Goal: Complete application form: Complete application form

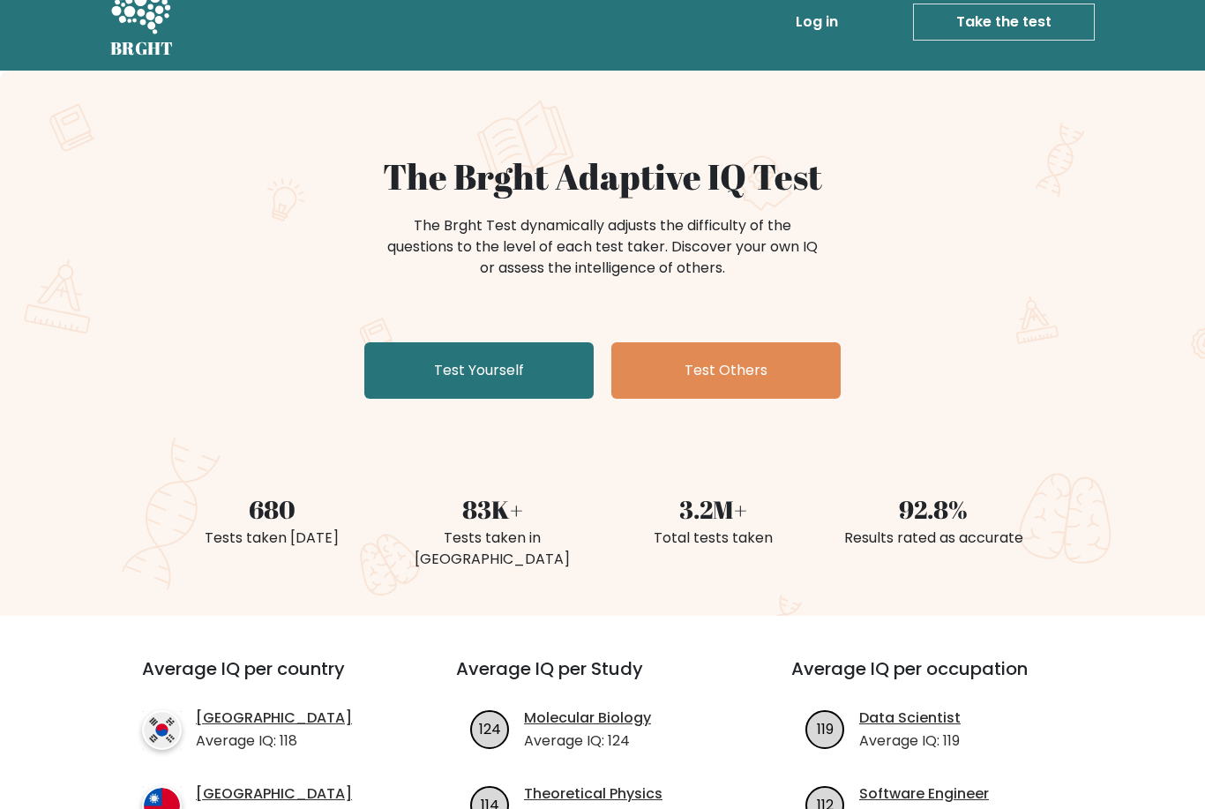
scroll to position [52, 0]
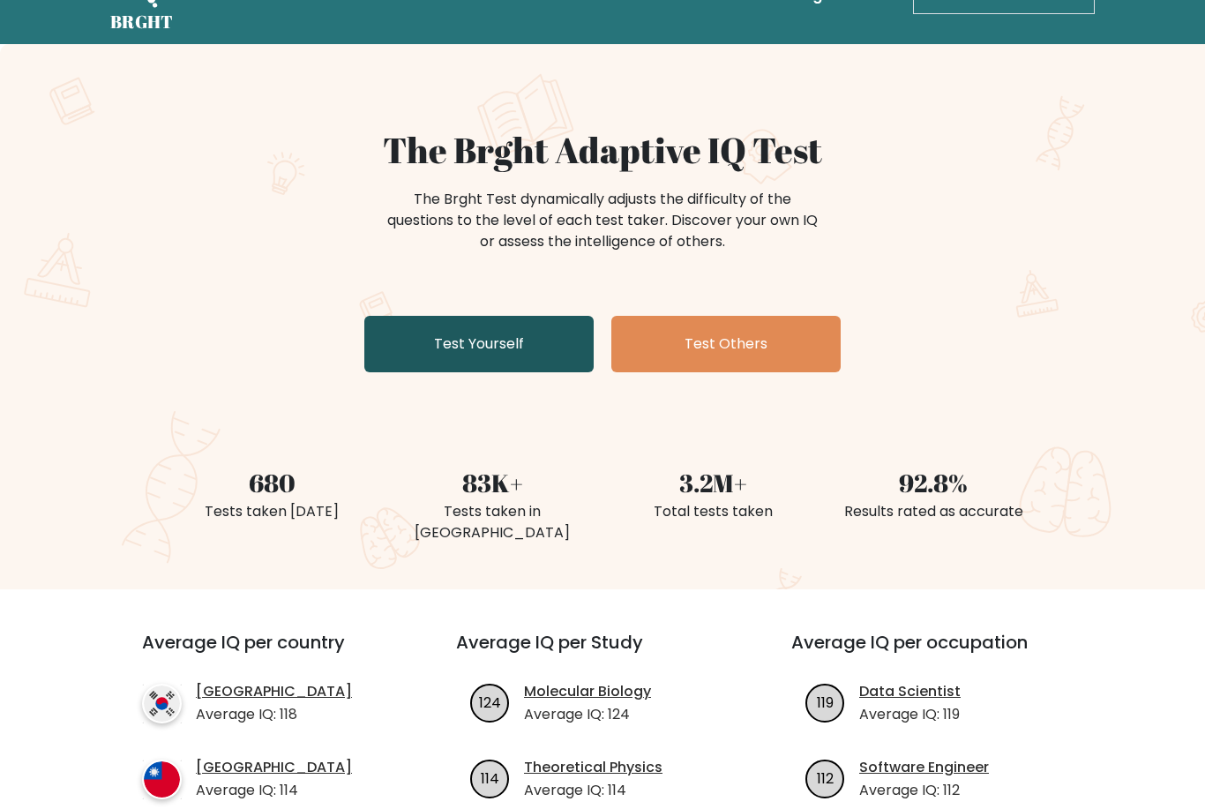
click at [424, 327] on link "Test Yourself" at bounding box center [478, 345] width 229 height 56
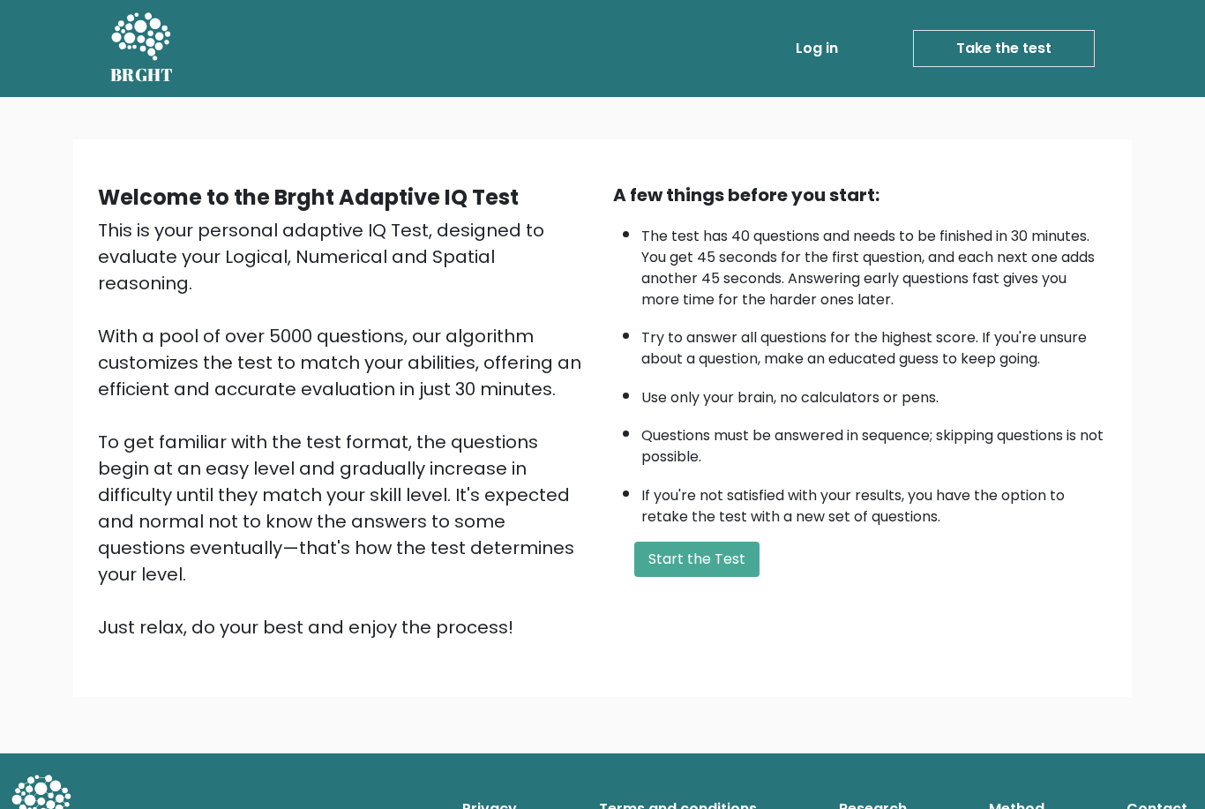
scroll to position [10, 0]
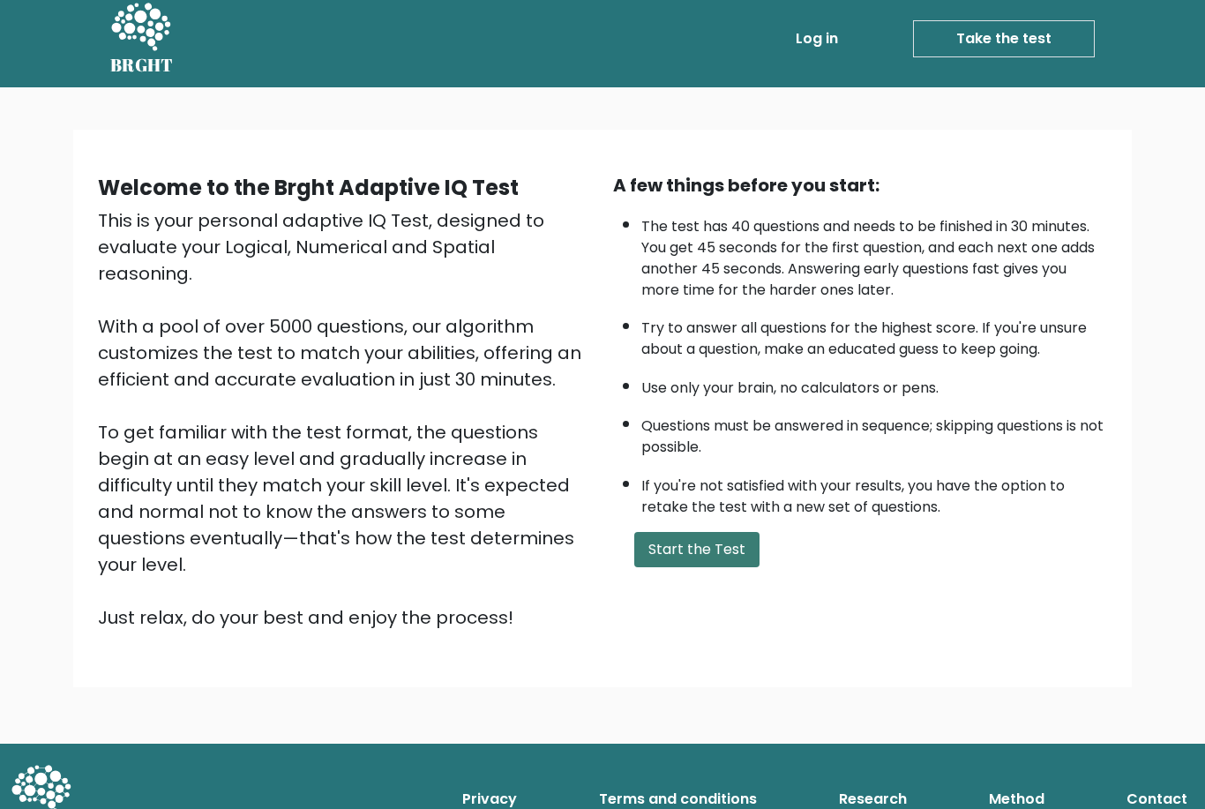
click at [654, 567] on button "Start the Test" at bounding box center [696, 549] width 125 height 35
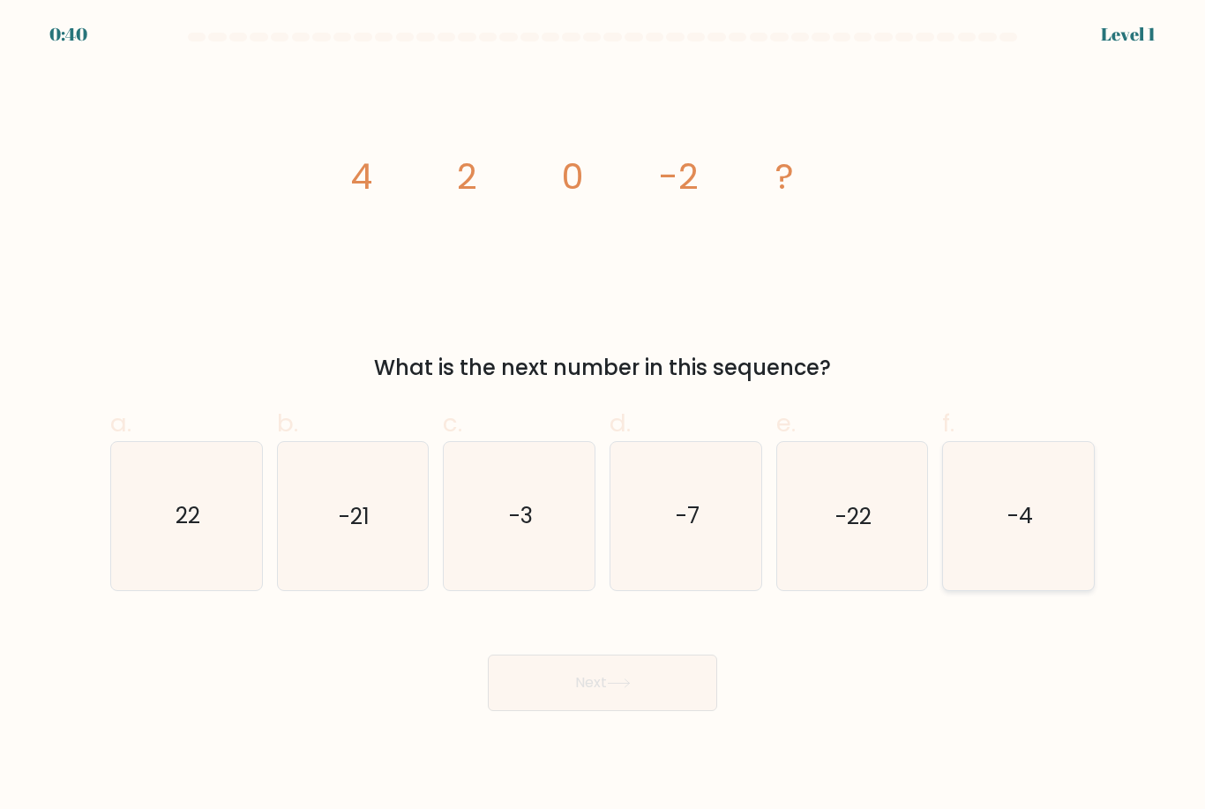
click at [1020, 532] on text "-4" at bounding box center [1020, 516] width 26 height 31
click at [603, 416] on input "f. -4" at bounding box center [603, 410] width 1 height 11
radio input "true"
click at [560, 711] on button "Next" at bounding box center [602, 683] width 229 height 56
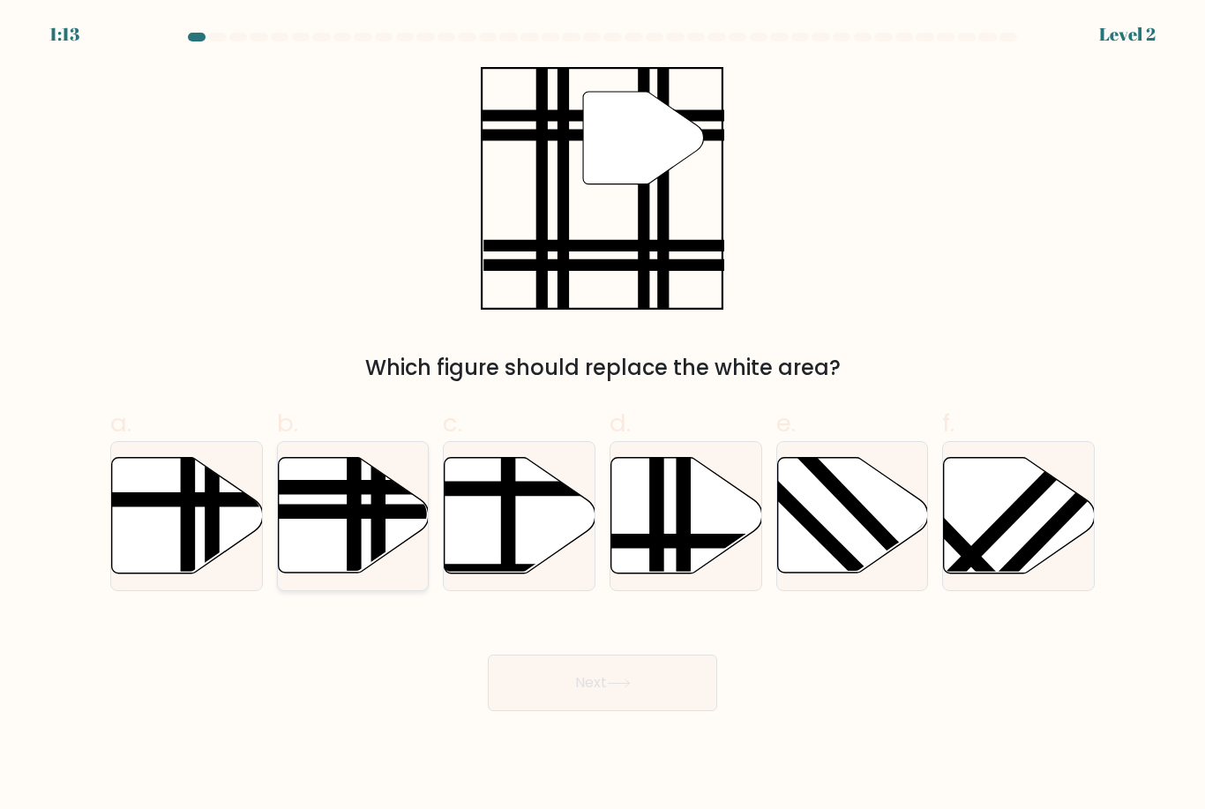
click at [354, 533] on line at bounding box center [354, 578] width 0 height 303
click at [603, 416] on input "b." at bounding box center [603, 410] width 1 height 11
radio input "true"
click at [622, 688] on icon at bounding box center [619, 683] width 24 height 10
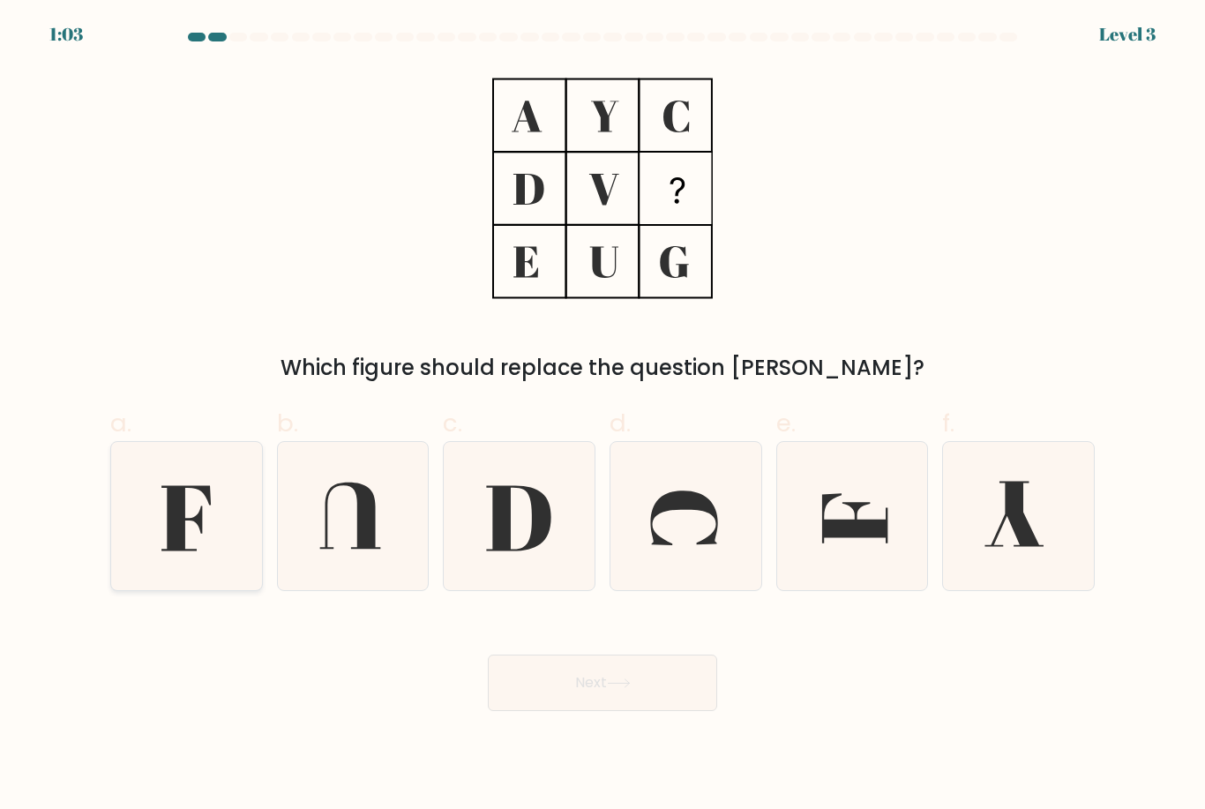
click at [201, 536] on icon at bounding box center [185, 518] width 49 height 65
click at [603, 416] on input "a." at bounding box center [603, 410] width 1 height 11
radio input "true"
click at [628, 685] on button "Next" at bounding box center [602, 683] width 229 height 56
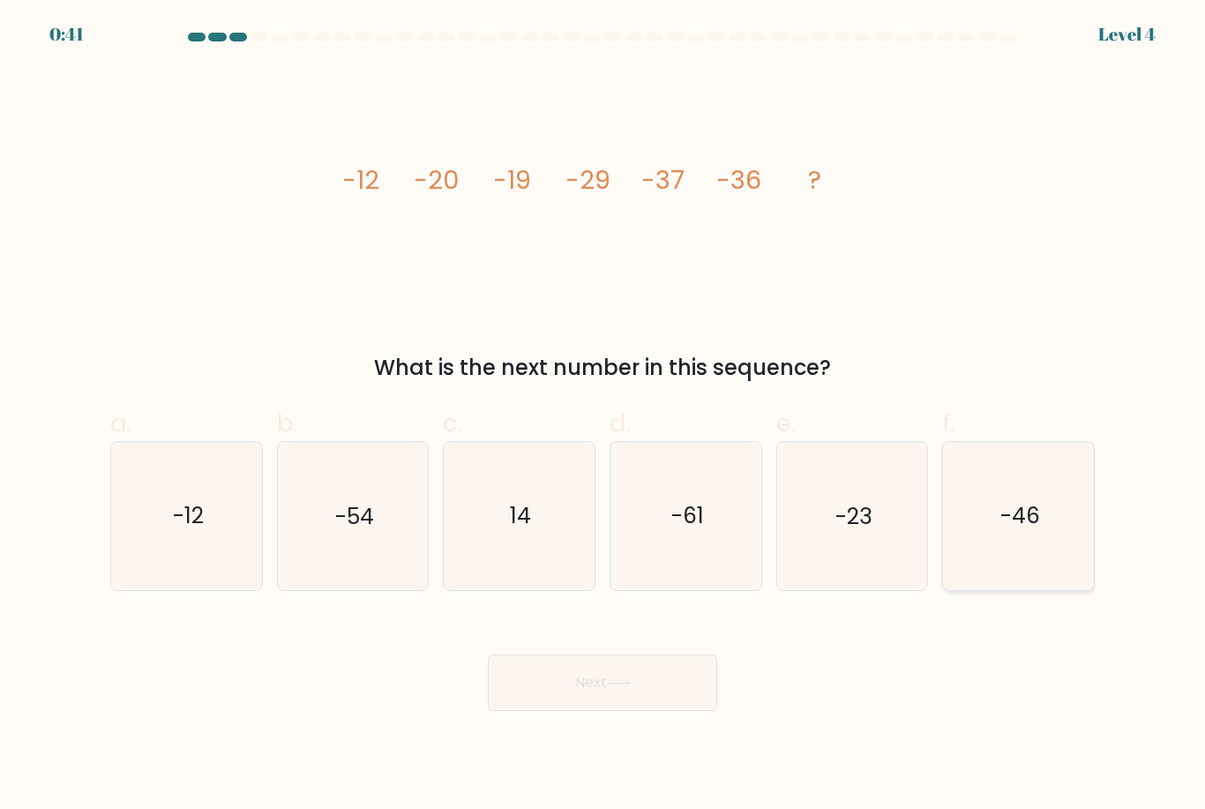
click at [1022, 522] on text "-46" at bounding box center [1020, 516] width 40 height 31
click at [603, 416] on input "f. -46" at bounding box center [603, 410] width 1 height 11
radio input "true"
click at [620, 711] on button "Next" at bounding box center [602, 683] width 229 height 56
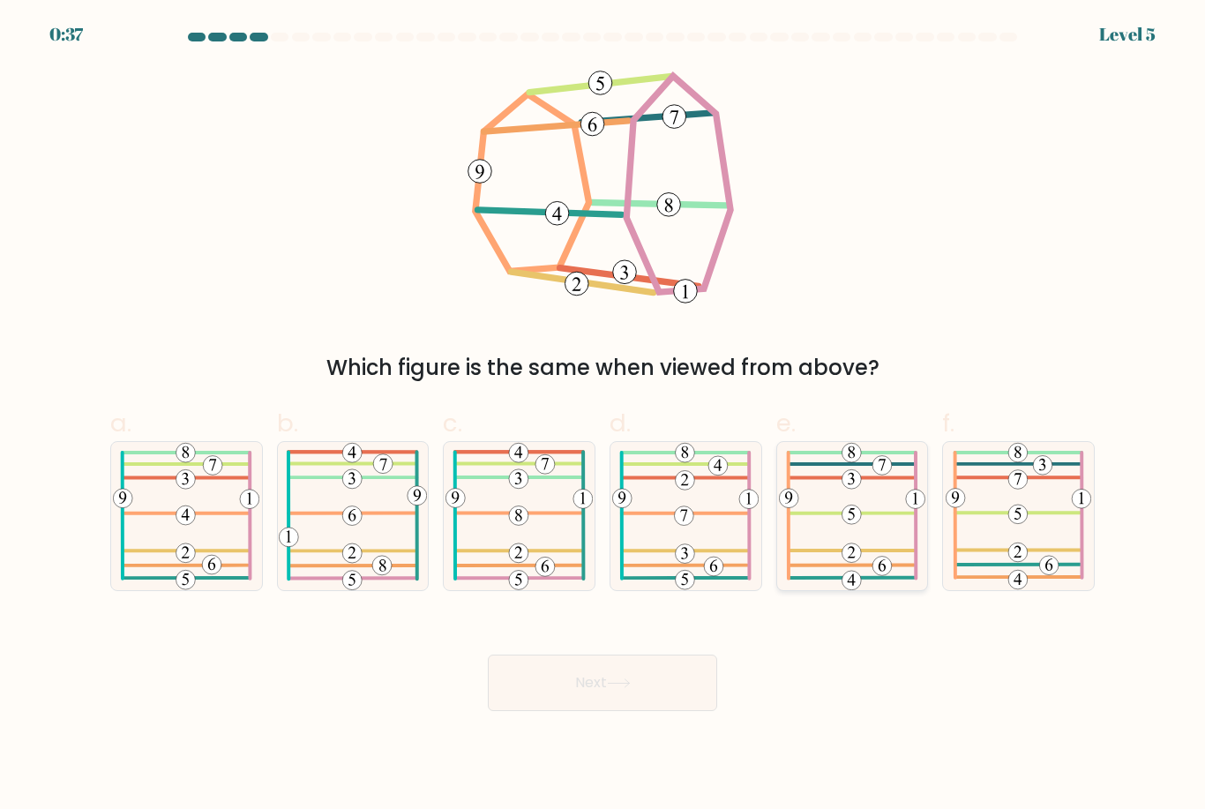
click at [856, 517] on icon at bounding box center [852, 515] width 146 height 147
click at [603, 416] on input "e." at bounding box center [603, 410] width 1 height 11
radio input "true"
click at [631, 688] on icon at bounding box center [619, 683] width 24 height 10
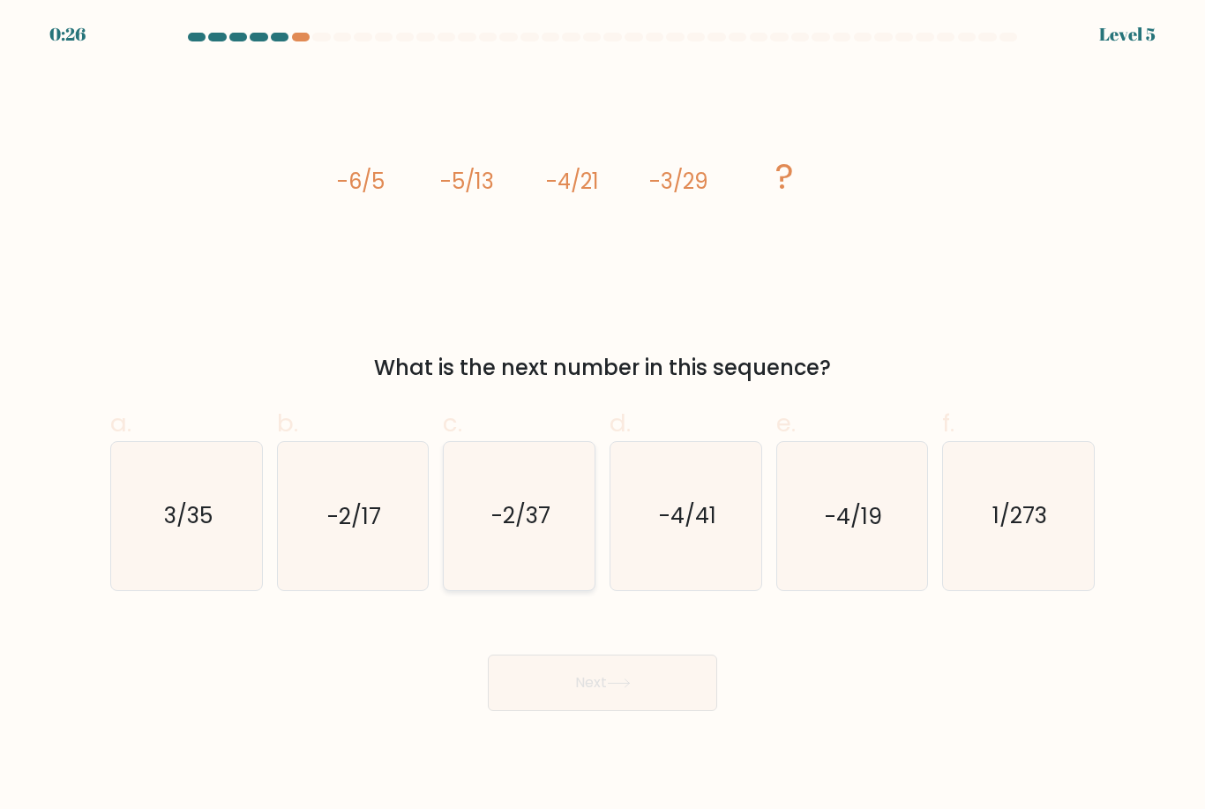
click at [528, 532] on text "-2/37" at bounding box center [520, 516] width 59 height 31
click at [603, 416] on input "c. -2/37" at bounding box center [603, 410] width 1 height 11
radio input "true"
click at [582, 694] on button "Next" at bounding box center [602, 683] width 229 height 56
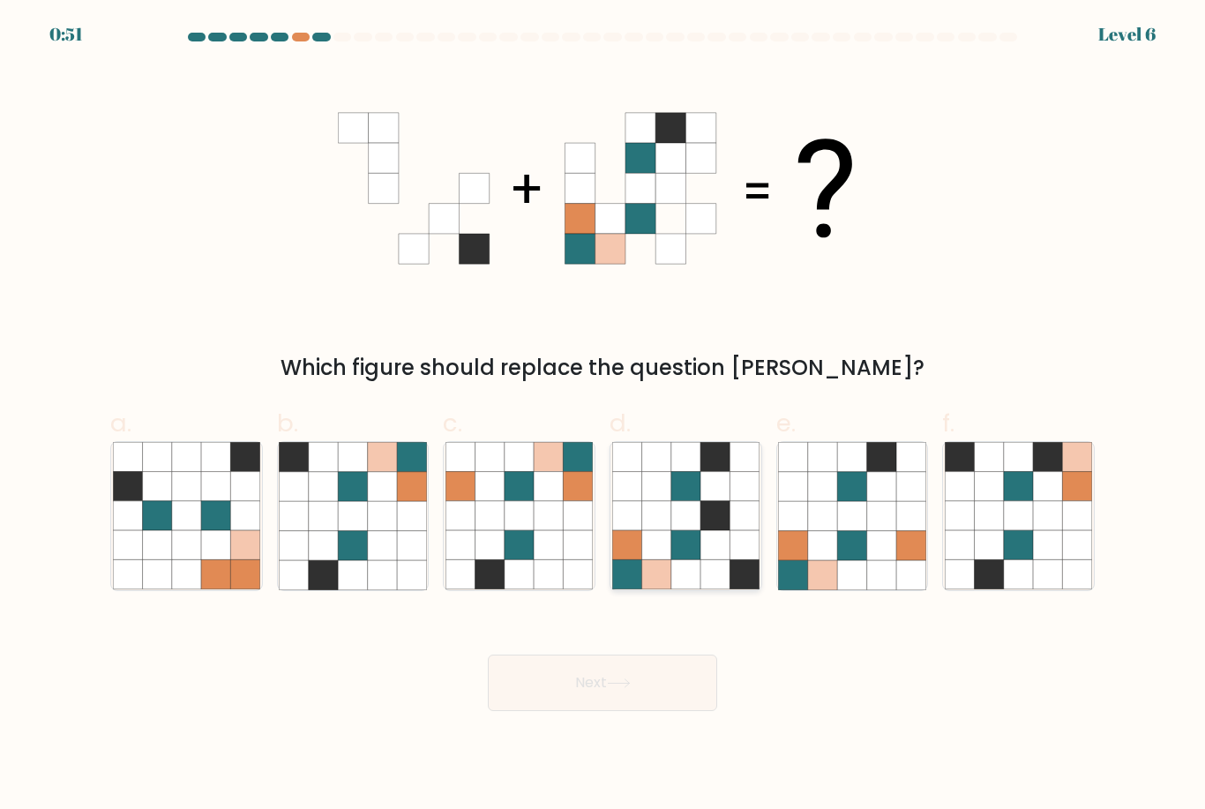
click at [730, 560] on icon at bounding box center [744, 545] width 29 height 29
click at [603, 416] on input "d." at bounding box center [603, 410] width 1 height 11
radio input "true"
click at [595, 700] on button "Next" at bounding box center [602, 683] width 229 height 56
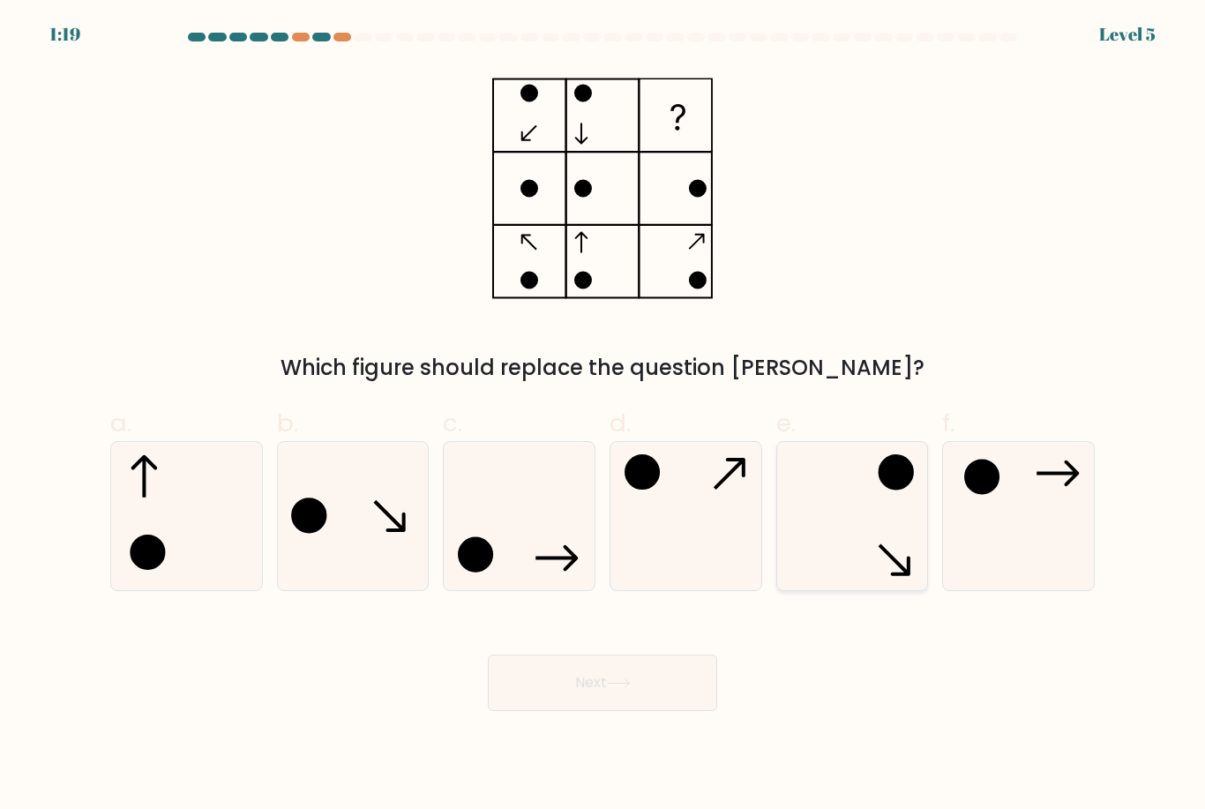
click at [858, 518] on icon at bounding box center [851, 515] width 147 height 147
click at [603, 416] on input "e." at bounding box center [603, 410] width 1 height 11
radio input "true"
click at [642, 698] on button "Next" at bounding box center [602, 683] width 229 height 56
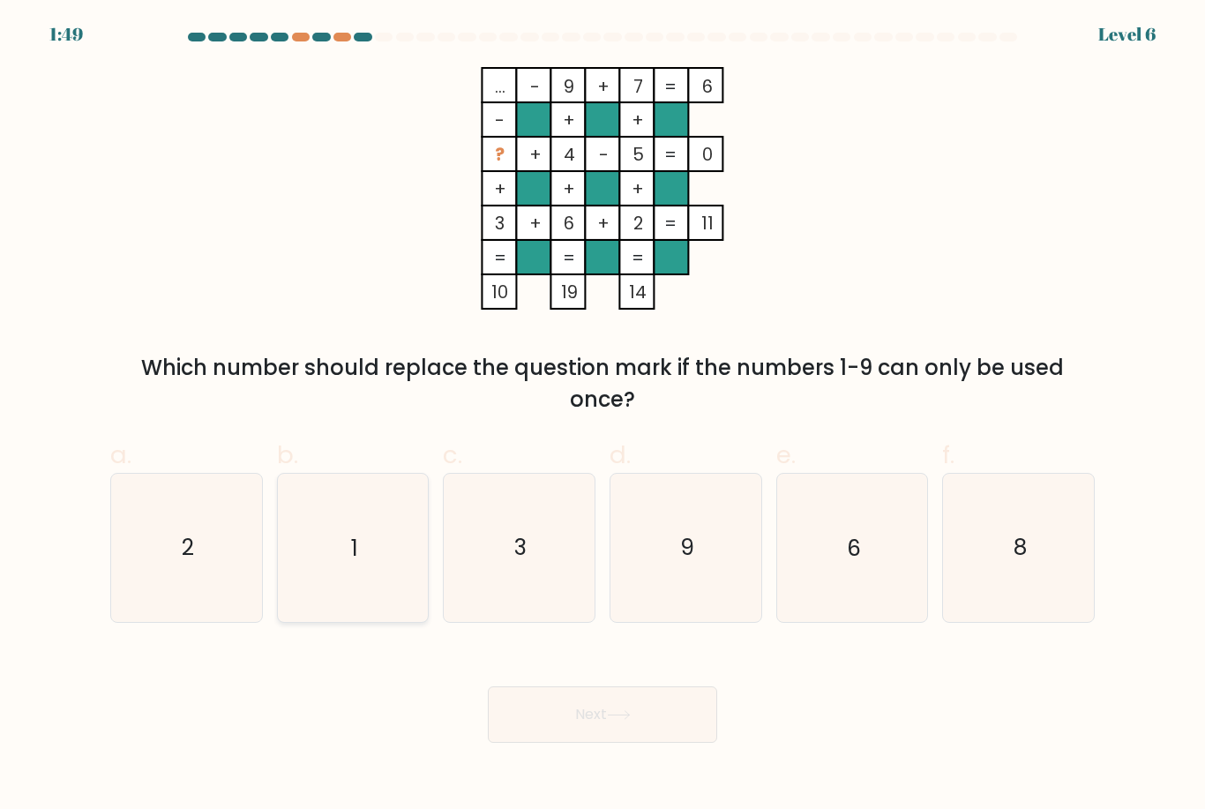
click at [409, 547] on icon "1" at bounding box center [352, 547] width 147 height 147
click at [603, 416] on input "b. 1" at bounding box center [603, 410] width 1 height 11
radio input "true"
click at [569, 743] on button "Next" at bounding box center [602, 714] width 229 height 56
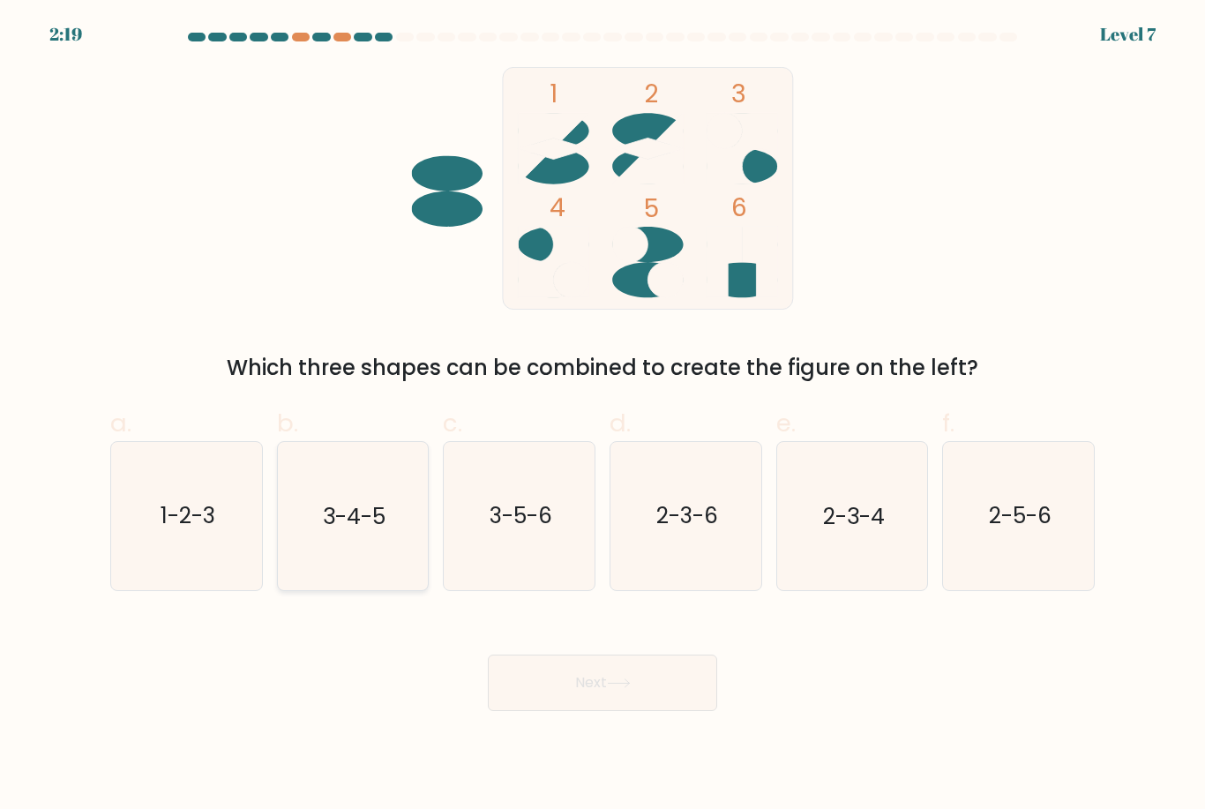
click at [348, 551] on icon "3-4-5" at bounding box center [352, 515] width 147 height 147
click at [603, 416] on input "b. 3-4-5" at bounding box center [603, 410] width 1 height 11
radio input "true"
click at [551, 708] on button "Next" at bounding box center [602, 683] width 229 height 56
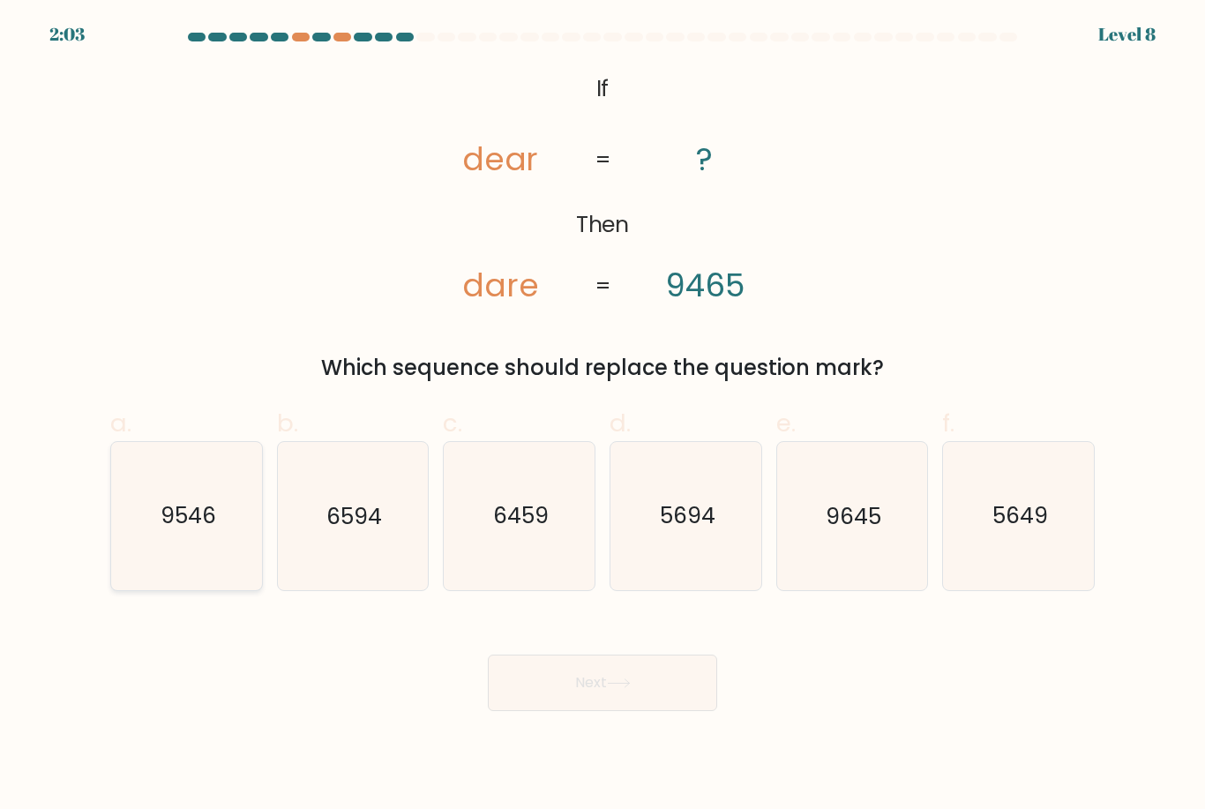
click at [196, 555] on icon "9546" at bounding box center [186, 515] width 147 height 147
click at [603, 416] on input "a. 9546" at bounding box center [603, 410] width 1 height 11
radio input "true"
click at [604, 709] on button "Next" at bounding box center [602, 683] width 229 height 56
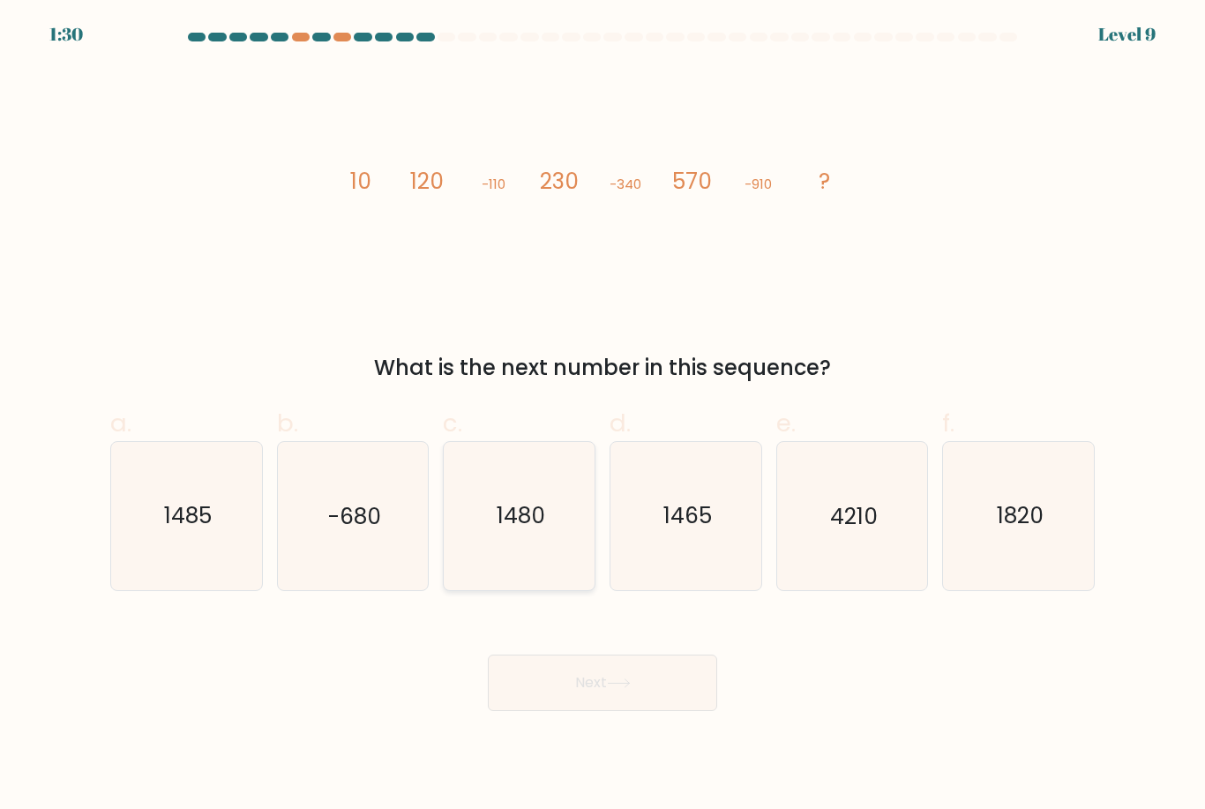
click at [539, 530] on text "1480" at bounding box center [521, 516] width 49 height 31
click at [603, 416] on input "c. 1480" at bounding box center [603, 410] width 1 height 11
radio input "true"
click at [581, 693] on button "Next" at bounding box center [602, 683] width 229 height 56
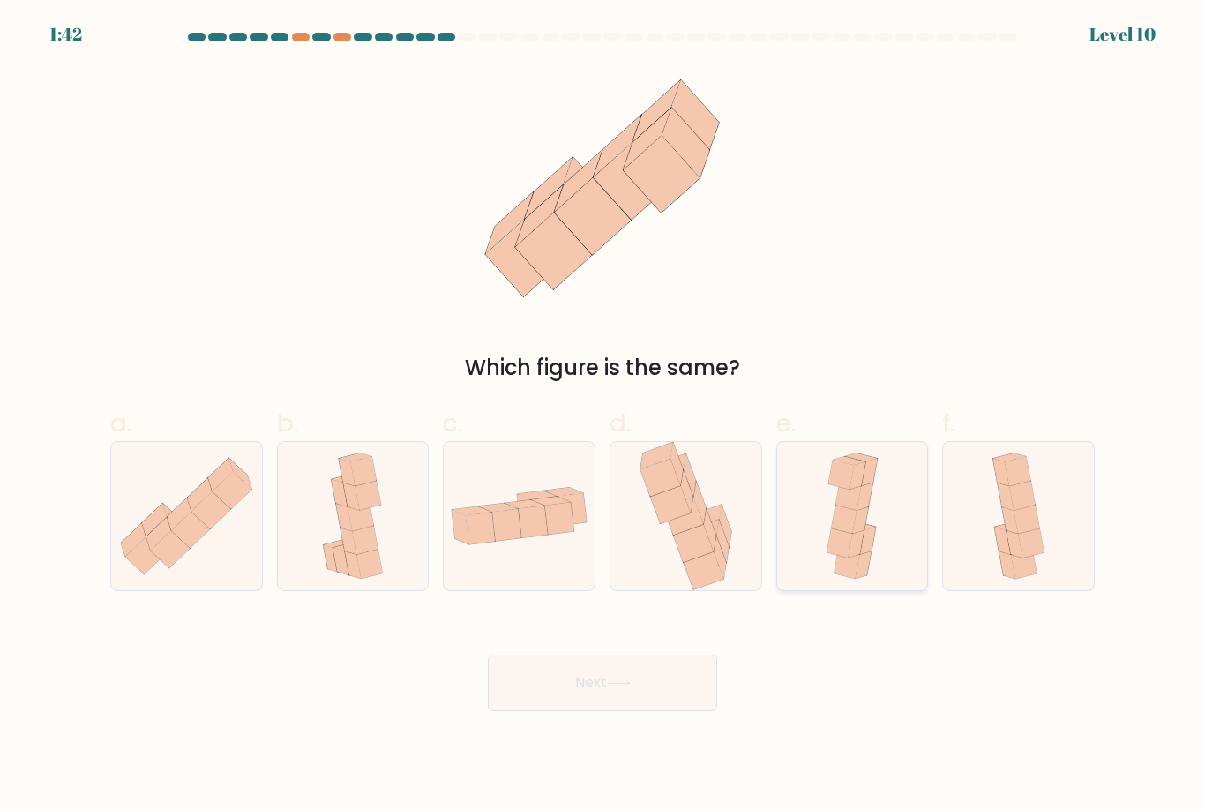
click at [846, 534] on icon at bounding box center [845, 519] width 26 height 29
click at [603, 416] on input "e." at bounding box center [603, 410] width 1 height 11
radio input "true"
click at [648, 701] on button "Next" at bounding box center [602, 683] width 229 height 56
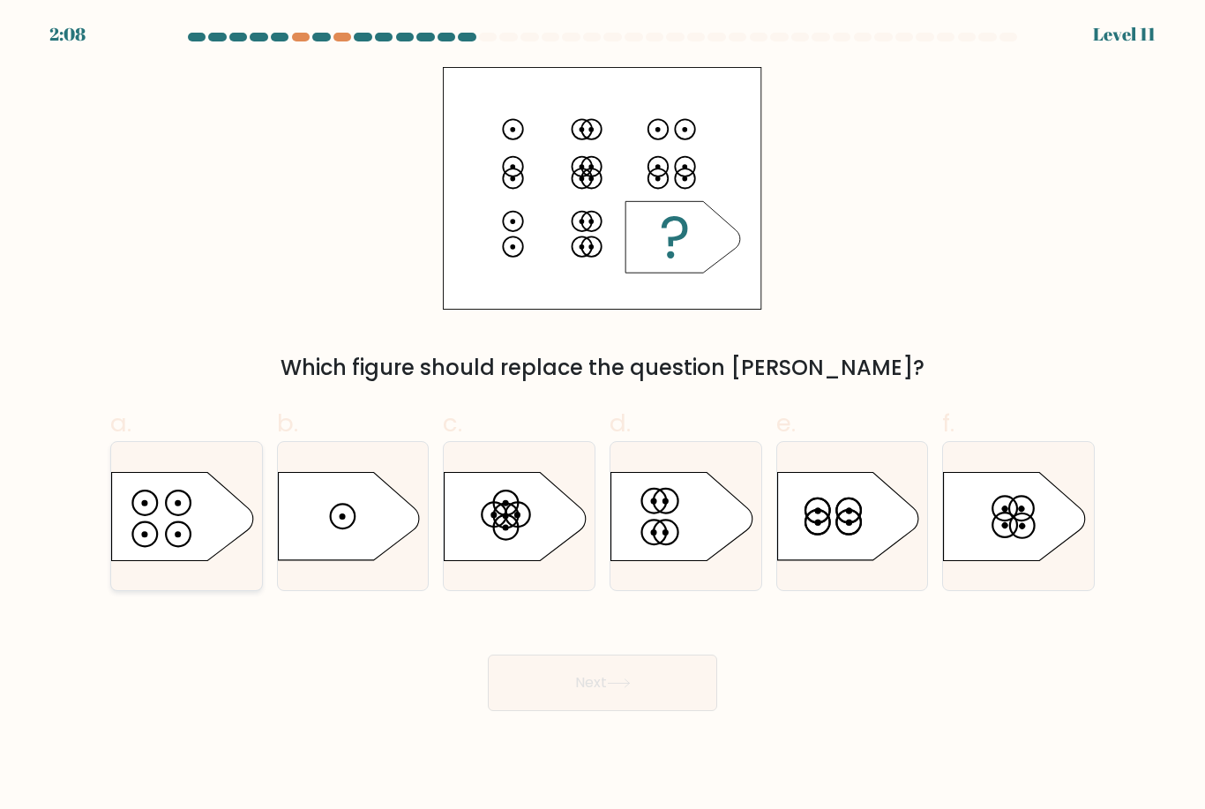
click at [150, 560] on icon at bounding box center [182, 516] width 141 height 88
click at [603, 416] on input "a." at bounding box center [603, 410] width 1 height 11
radio input "true"
click at [530, 696] on button "Next" at bounding box center [602, 683] width 229 height 56
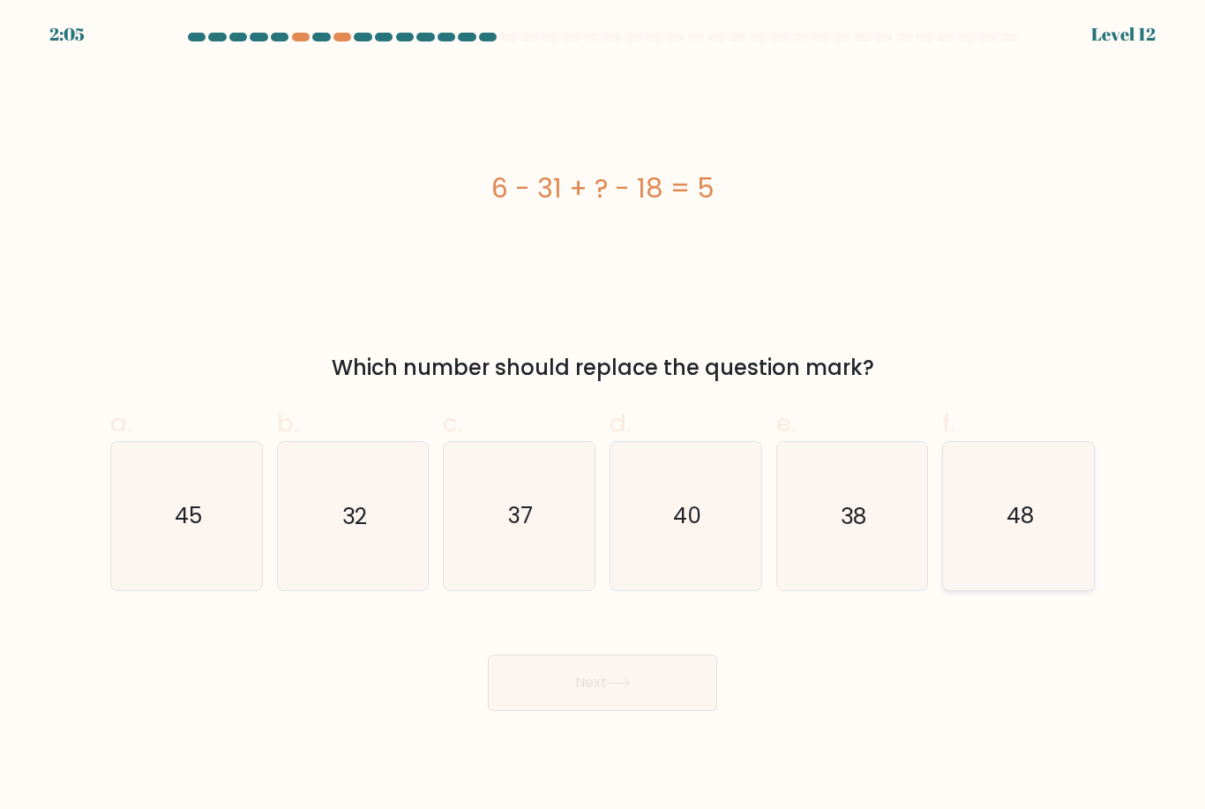
click at [1045, 562] on icon "48" at bounding box center [1018, 515] width 147 height 147
click at [603, 416] on input "f. 48" at bounding box center [603, 410] width 1 height 11
radio input "true"
click at [648, 706] on button "Next" at bounding box center [602, 683] width 229 height 56
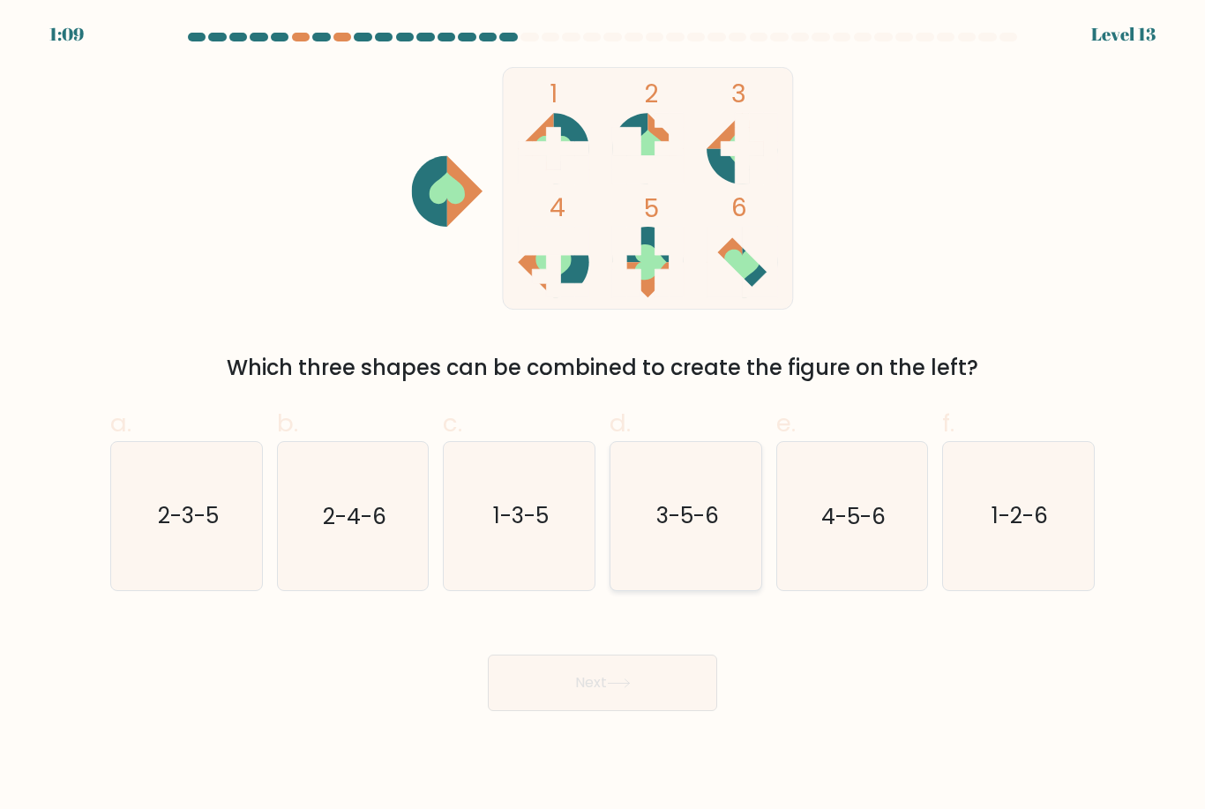
click at [655, 524] on text "3-5-6" at bounding box center [686, 516] width 63 height 31
click at [603, 416] on input "d. 3-5-6" at bounding box center [603, 410] width 1 height 11
radio input "true"
click at [661, 711] on button "Next" at bounding box center [602, 683] width 229 height 56
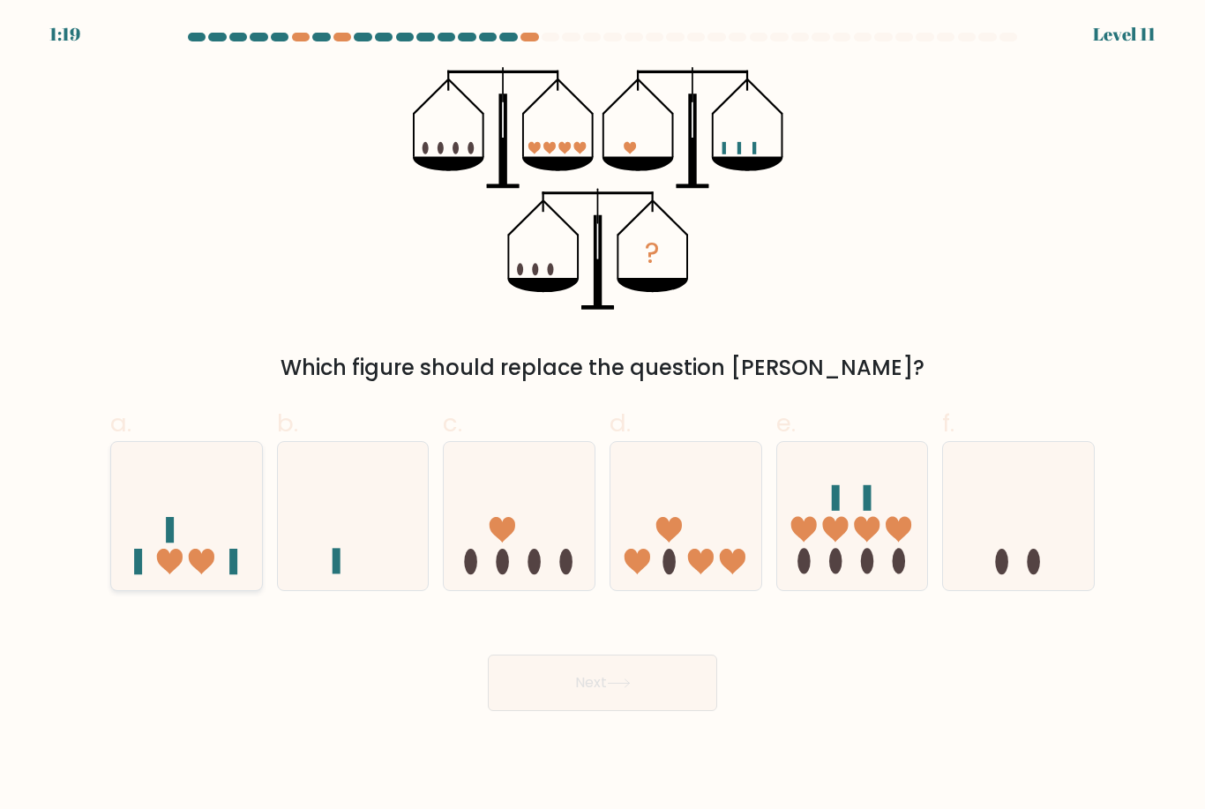
click at [196, 567] on icon at bounding box center [202, 562] width 26 height 26
click at [603, 416] on input "a." at bounding box center [603, 410] width 1 height 11
radio input "true"
click at [525, 697] on button "Next" at bounding box center [602, 683] width 229 height 56
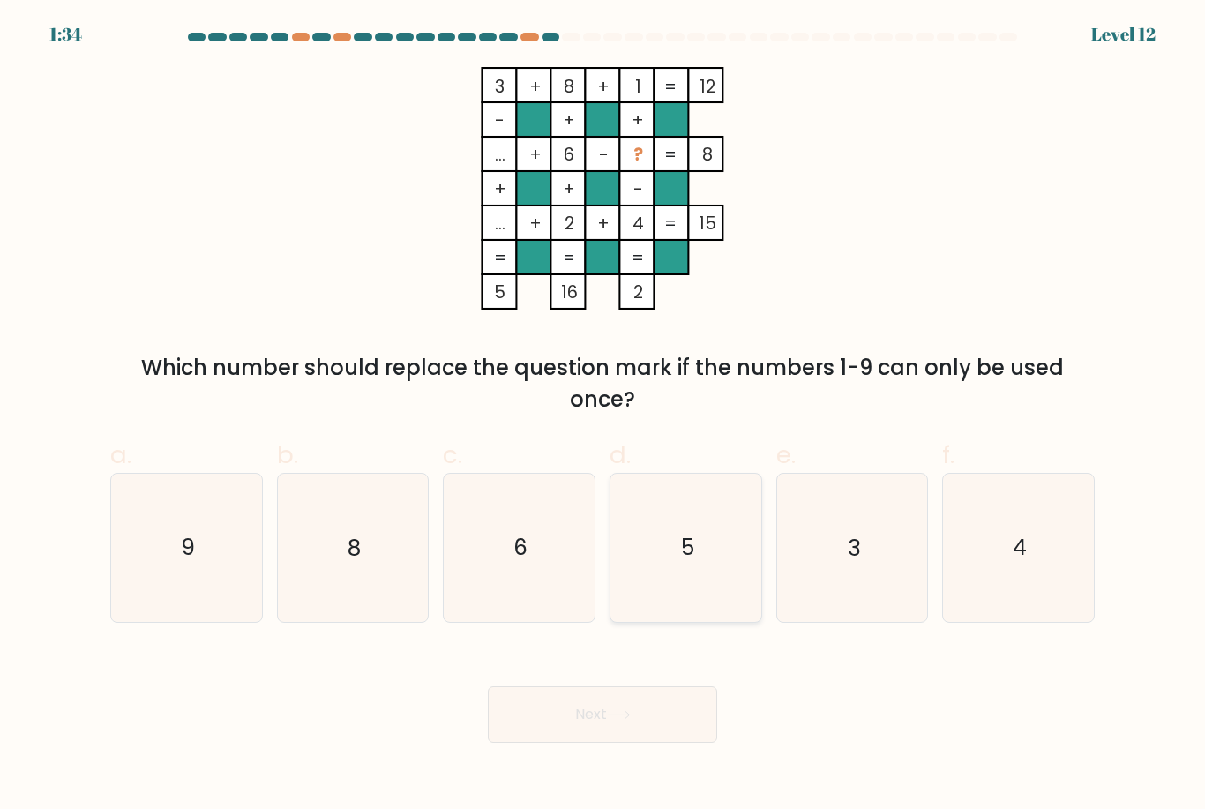
click at [690, 562] on text "5" at bounding box center [686, 548] width 13 height 31
click at [603, 416] on input "d. 5" at bounding box center [603, 410] width 1 height 11
radio input "true"
click at [653, 738] on button "Next" at bounding box center [602, 714] width 229 height 56
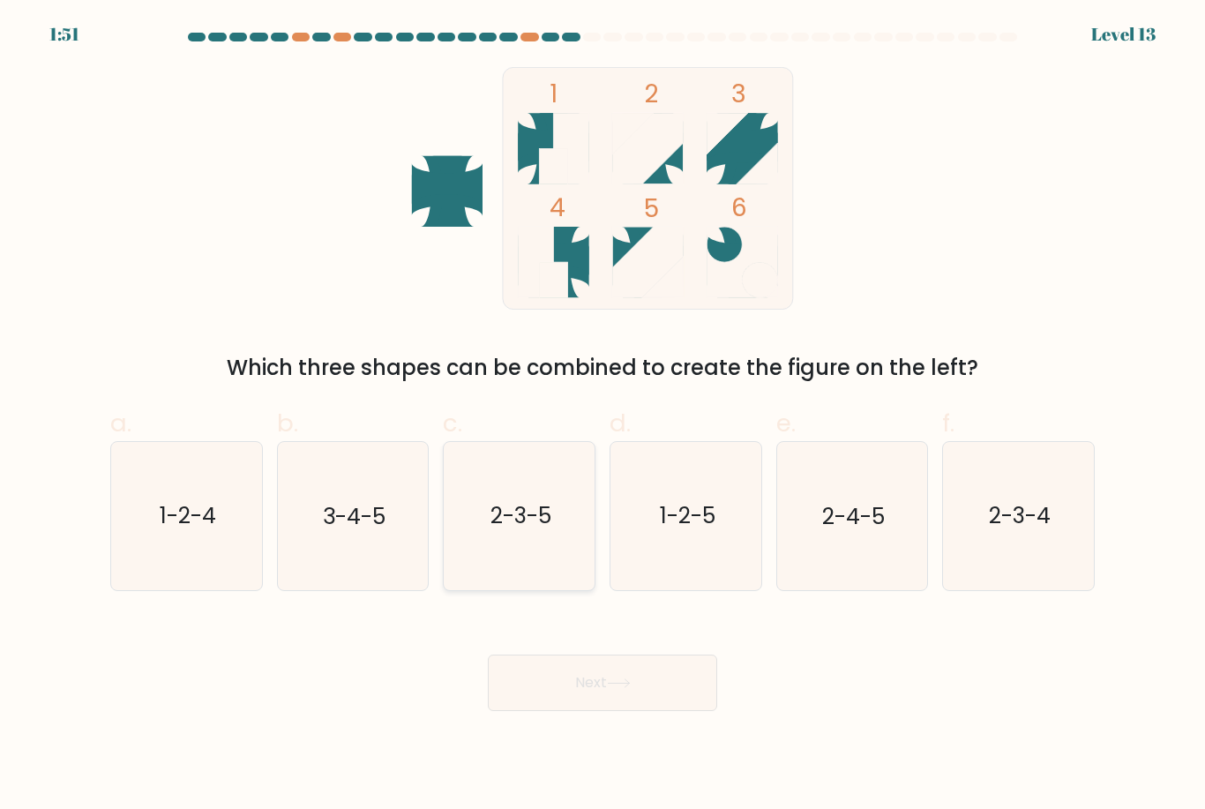
click at [528, 522] on text "2-3-5" at bounding box center [521, 516] width 61 height 31
click at [603, 416] on input "c. 2-3-5" at bounding box center [603, 410] width 1 height 11
radio input "true"
click at [559, 686] on button "Next" at bounding box center [602, 683] width 229 height 56
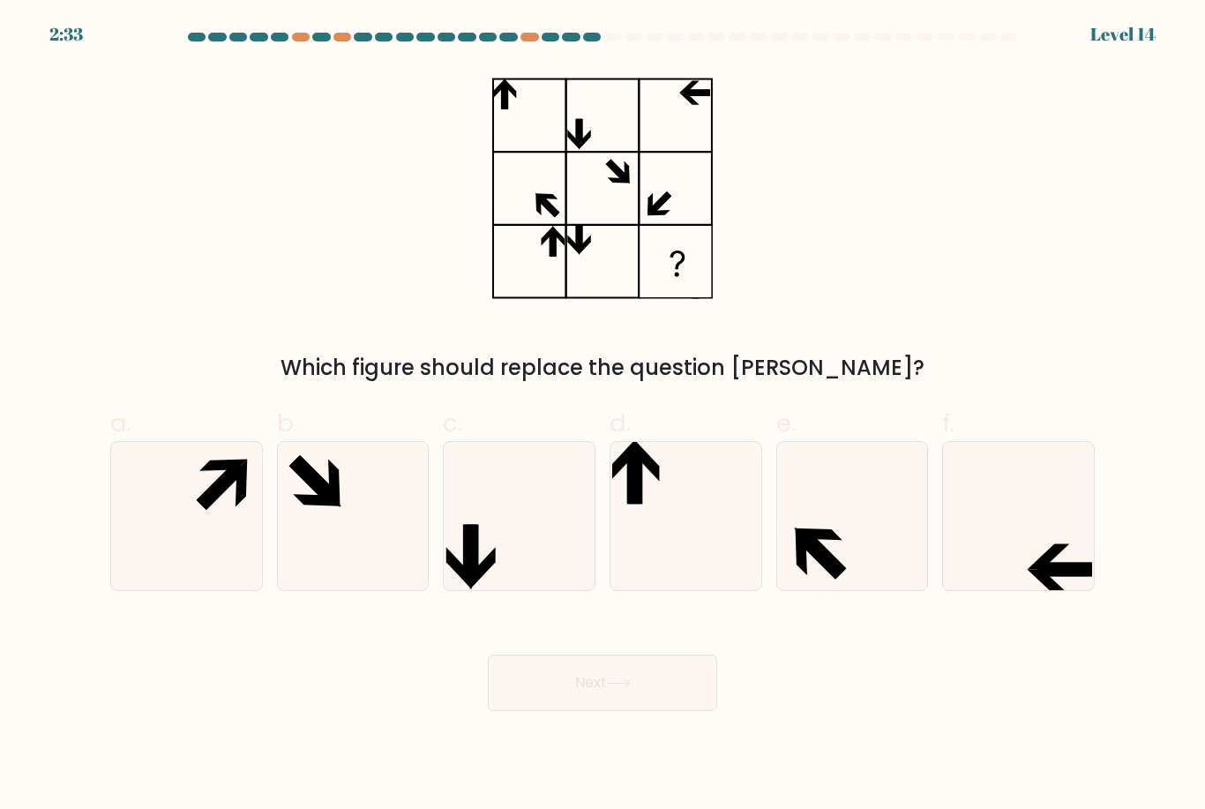
click at [564, 741] on body "2:33 Level 14" at bounding box center [602, 404] width 1205 height 809
click at [1048, 524] on icon at bounding box center [1018, 515] width 147 height 147
click at [603, 416] on input "f." at bounding box center [603, 410] width 1 height 11
radio input "true"
click at [643, 701] on button "Next" at bounding box center [602, 683] width 229 height 56
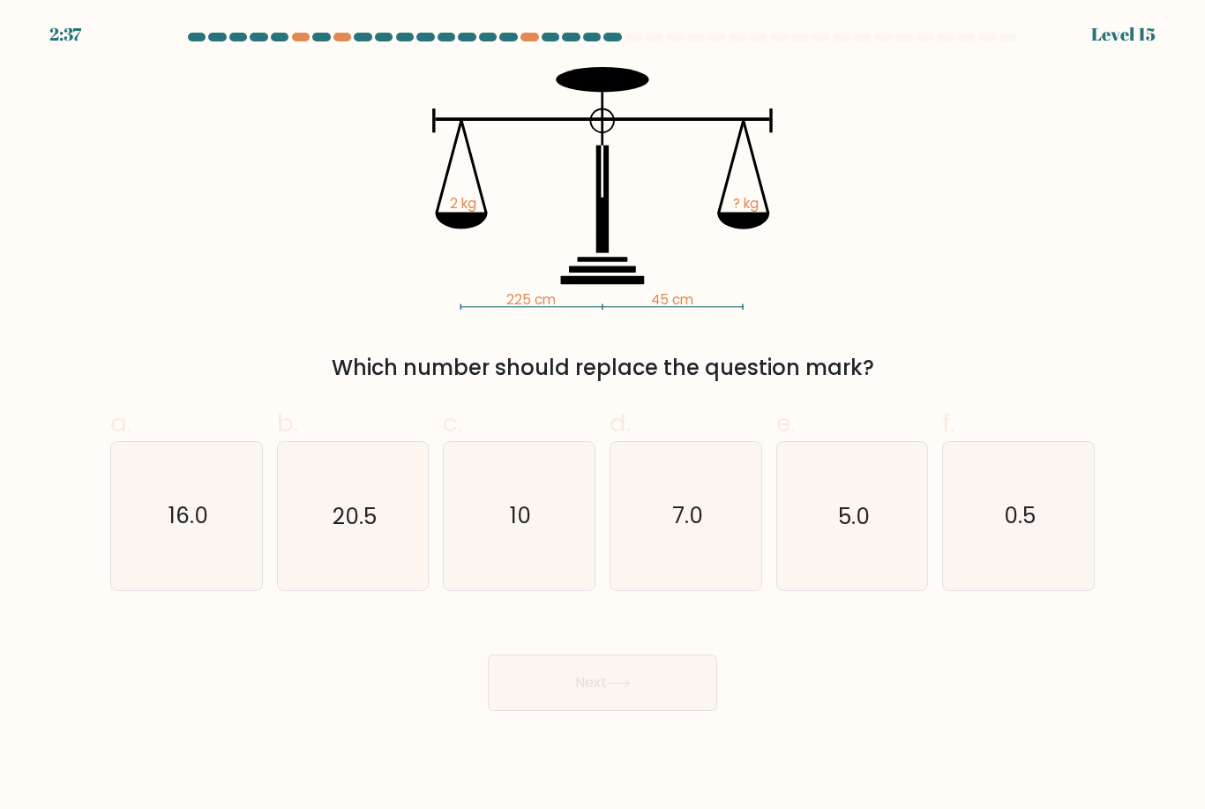
click at [878, 238] on div "225 cm 45 cm 2 kg ? kg Which number should replace the question mark?" at bounding box center [603, 225] width 1006 height 317
click at [539, 523] on icon "10" at bounding box center [519, 515] width 147 height 147
click at [603, 416] on input "c. 10" at bounding box center [603, 410] width 1 height 11
radio input "true"
click at [560, 698] on button "Next" at bounding box center [602, 683] width 229 height 56
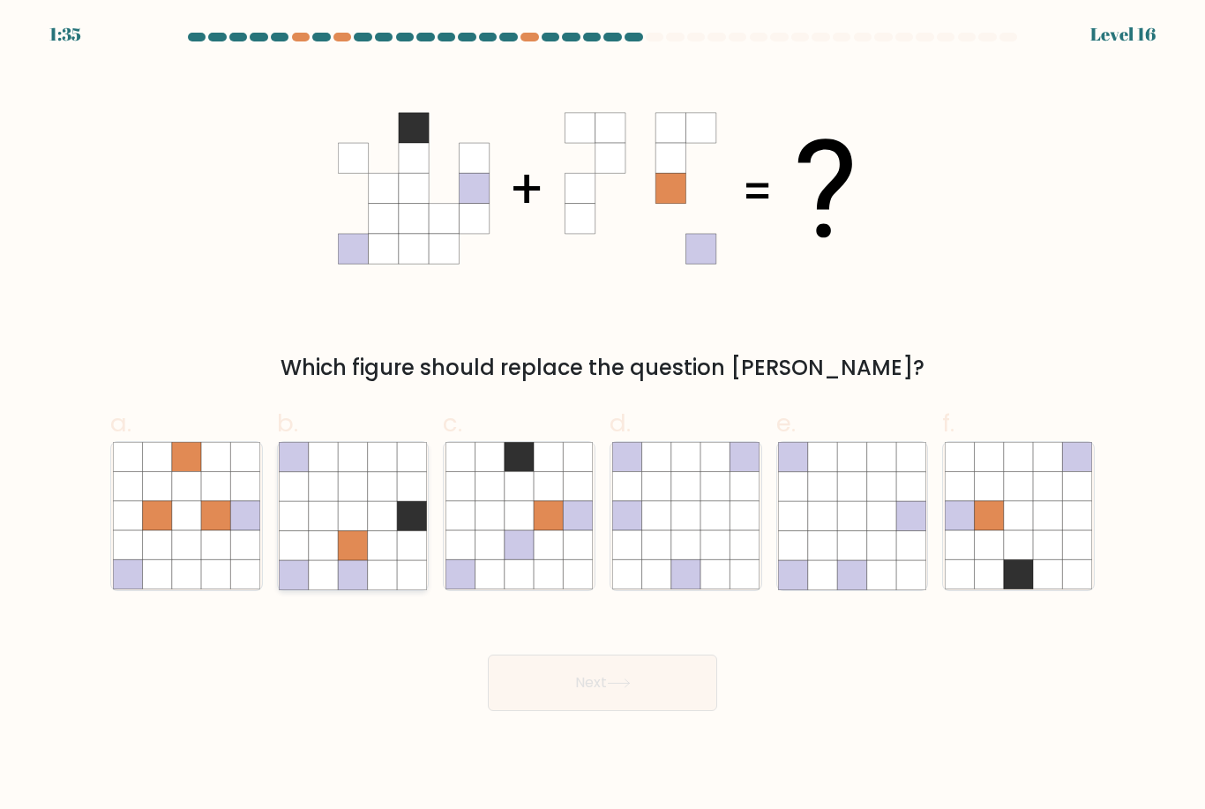
click at [356, 552] on icon at bounding box center [352, 545] width 29 height 29
click at [603, 416] on input "b." at bounding box center [603, 410] width 1 height 11
radio input "true"
click at [602, 711] on button "Next" at bounding box center [602, 683] width 229 height 56
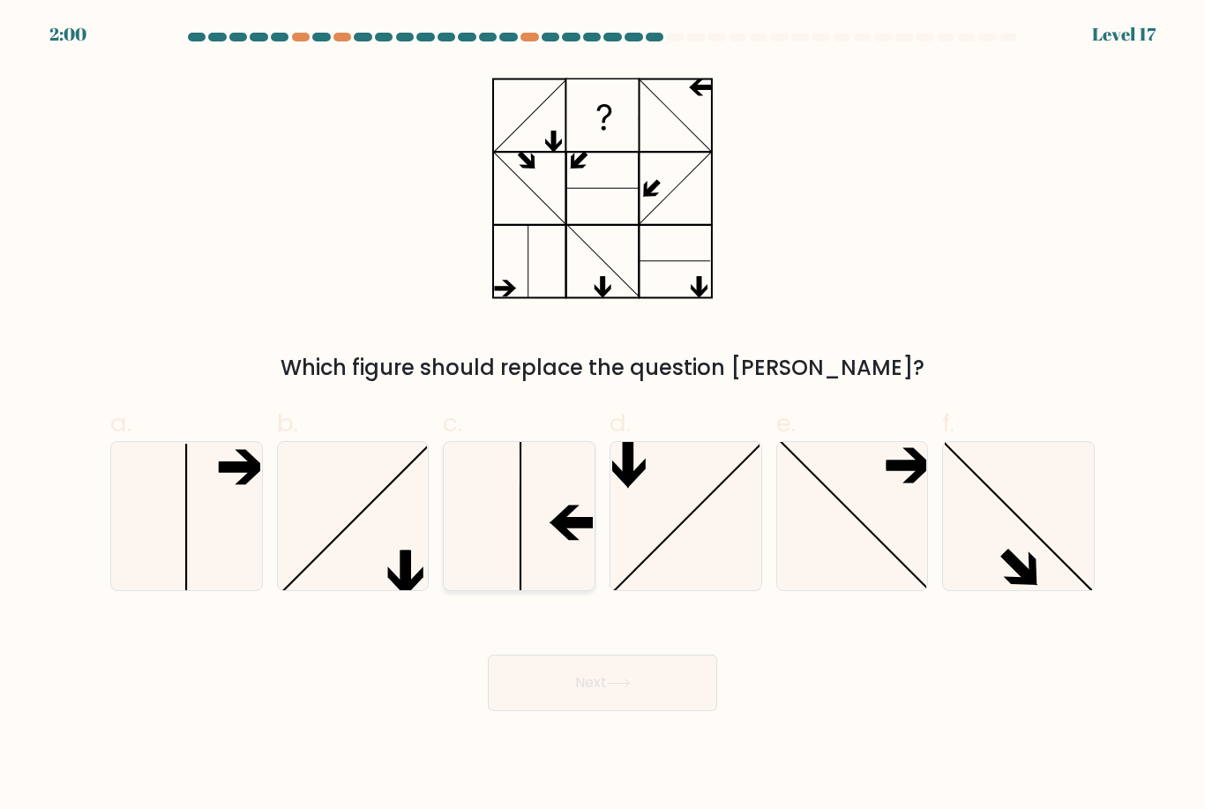
click at [529, 509] on icon at bounding box center [519, 515] width 147 height 147
click at [603, 416] on input "c." at bounding box center [603, 410] width 1 height 11
radio input "true"
click at [667, 711] on button "Next" at bounding box center [602, 683] width 229 height 56
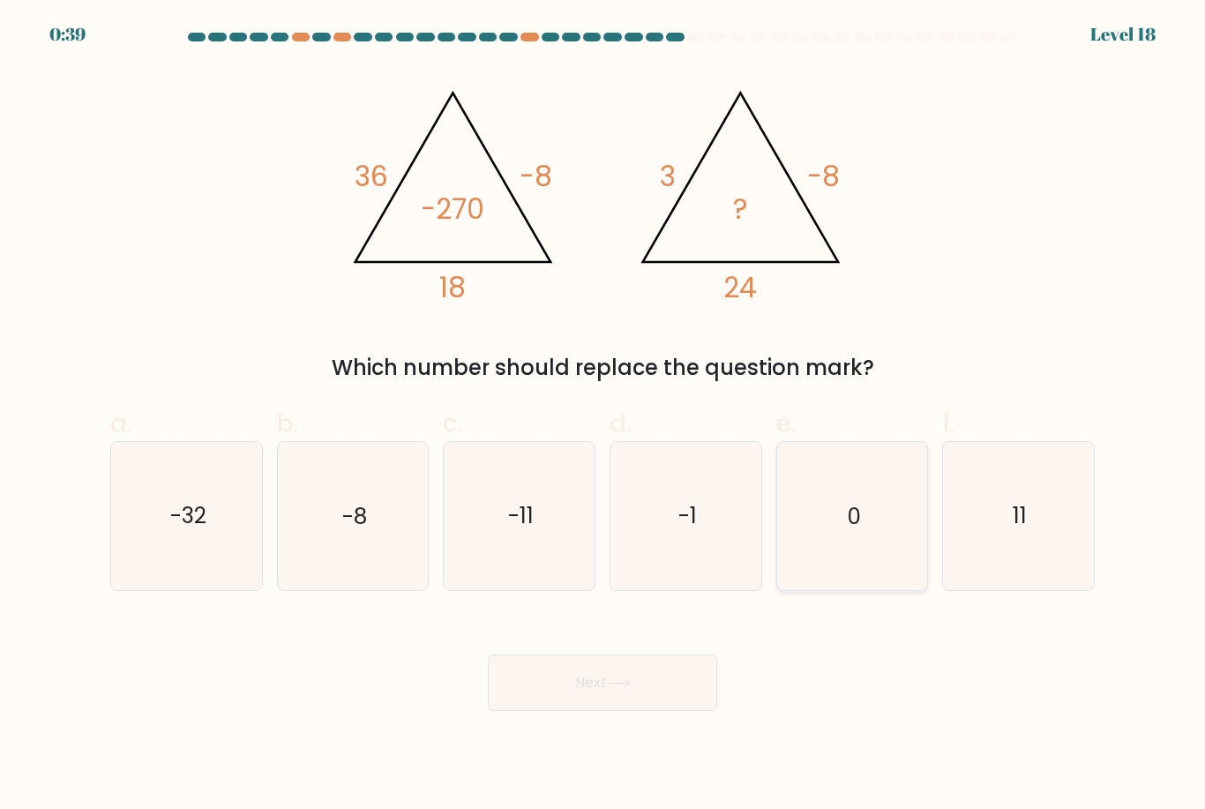
click at [884, 530] on icon "0" at bounding box center [851, 515] width 147 height 147
click at [603, 416] on input "e. 0" at bounding box center [603, 410] width 1 height 11
radio input "true"
click at [656, 702] on button "Next" at bounding box center [602, 683] width 229 height 56
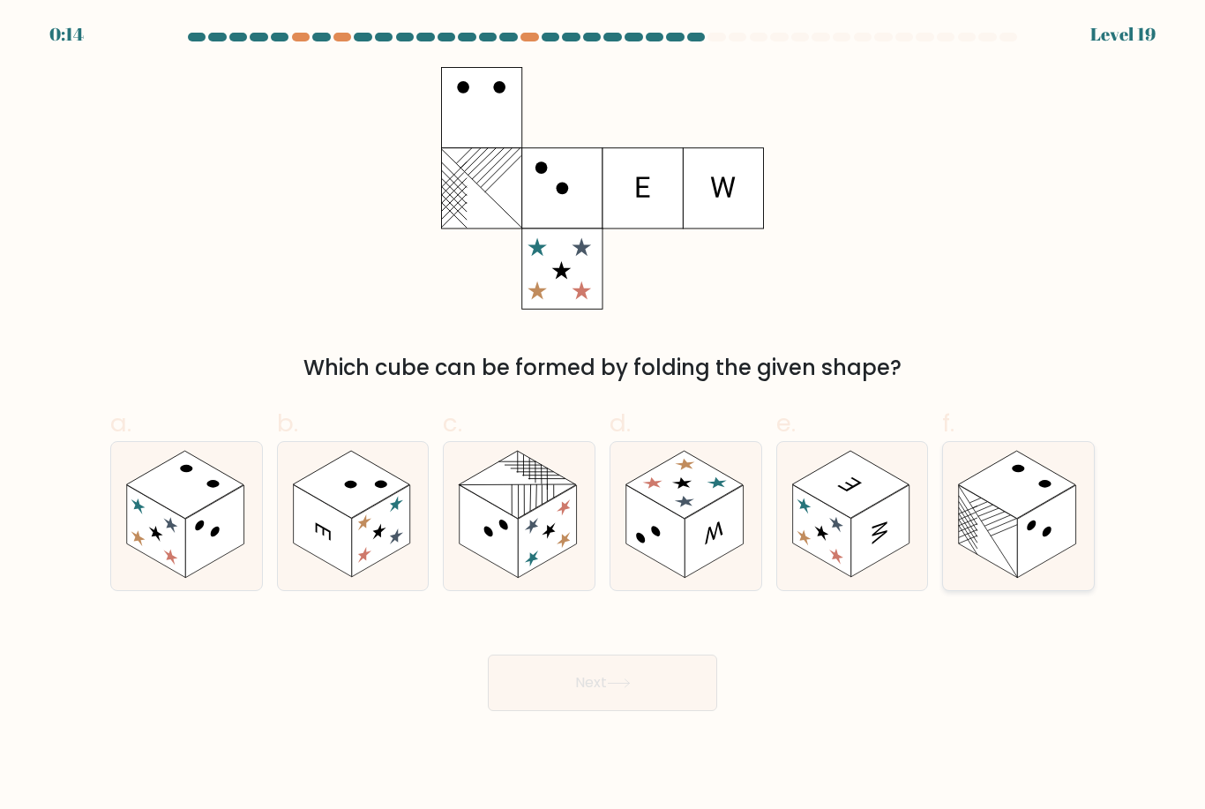
click at [1006, 543] on rect at bounding box center [988, 531] width 58 height 93
click at [603, 416] on input "f." at bounding box center [603, 410] width 1 height 11
radio input "true"
click at [693, 691] on button "Next" at bounding box center [602, 683] width 229 height 56
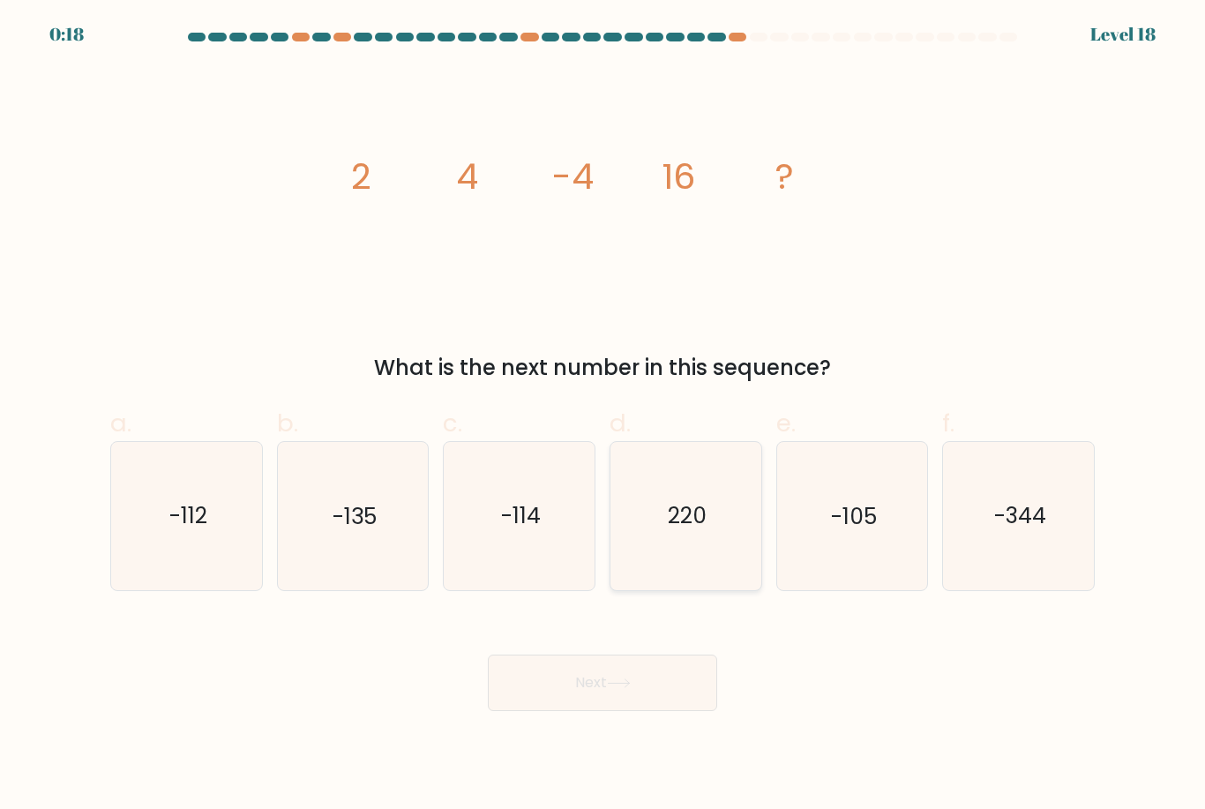
click at [641, 498] on icon "220" at bounding box center [685, 515] width 147 height 147
click at [603, 416] on input "d. 220" at bounding box center [603, 410] width 1 height 11
radio input "true"
click at [610, 701] on button "Next" at bounding box center [602, 683] width 229 height 56
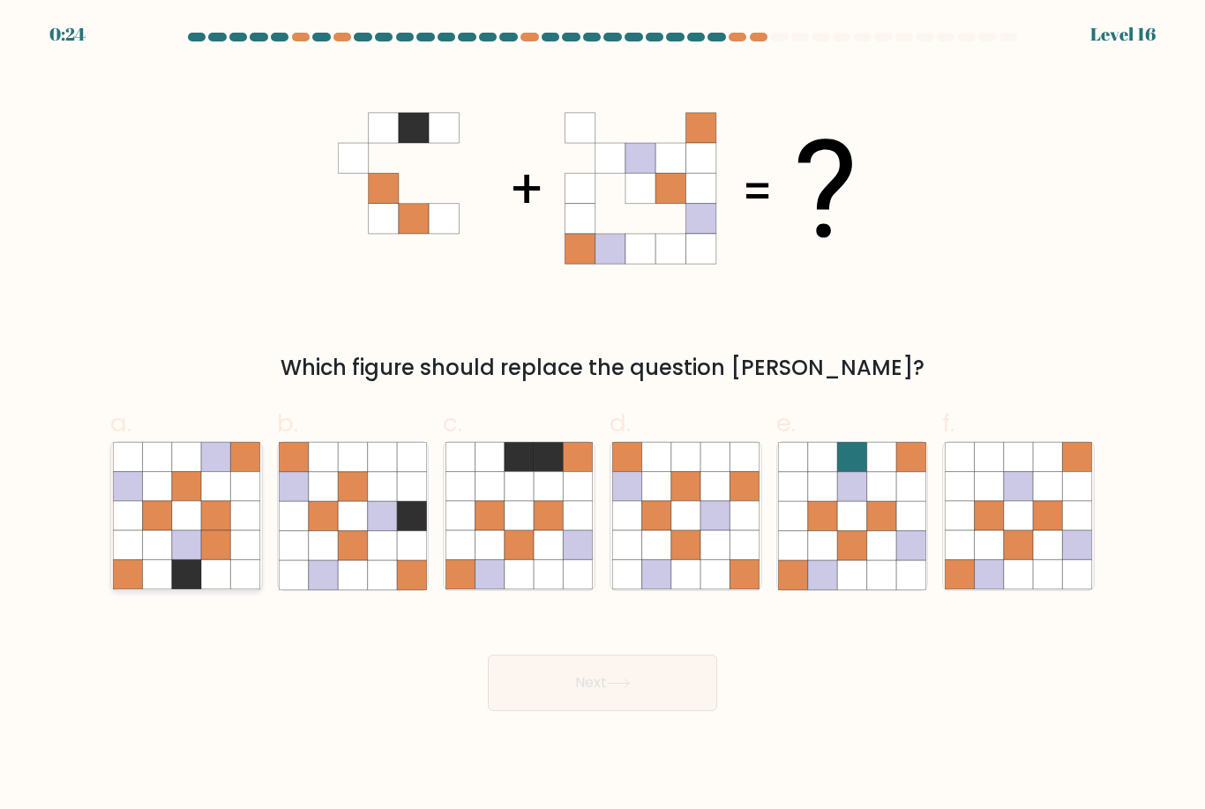
click at [172, 551] on icon at bounding box center [186, 545] width 29 height 29
click at [603, 416] on input "a." at bounding box center [603, 410] width 1 height 11
radio input "true"
click at [588, 698] on button "Next" at bounding box center [602, 683] width 229 height 56
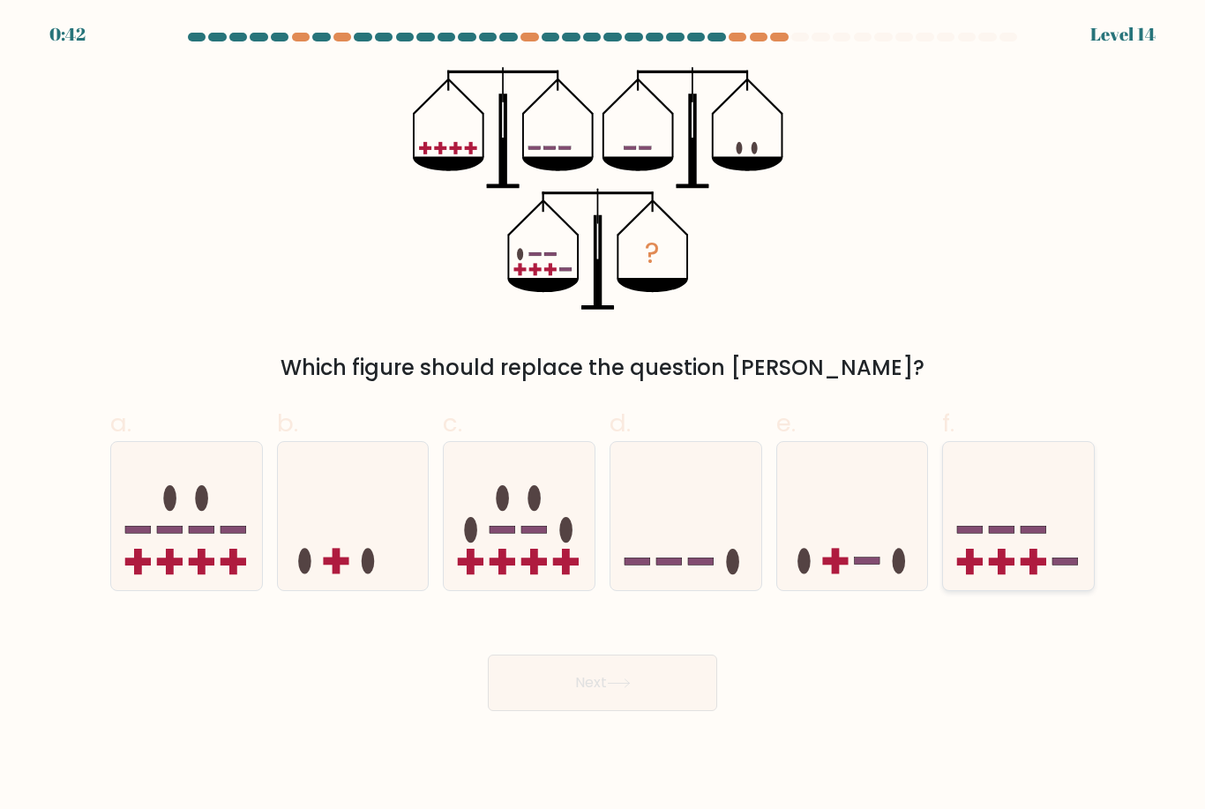
click at [1030, 569] on icon at bounding box center [1018, 515] width 151 height 124
click at [603, 416] on input "f." at bounding box center [603, 410] width 1 height 11
radio input "true"
click at [670, 706] on button "Next" at bounding box center [602, 683] width 229 height 56
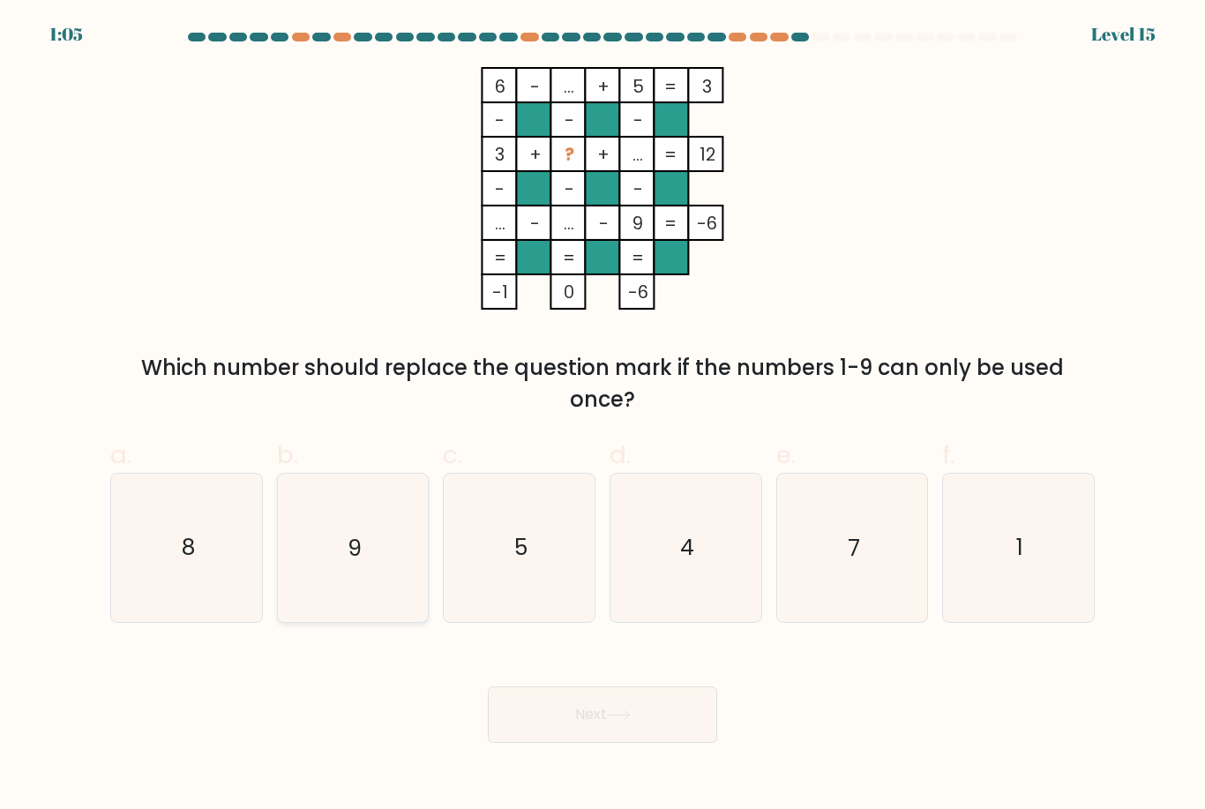
click at [373, 571] on icon "9" at bounding box center [352, 547] width 147 height 147
click at [603, 416] on input "b. 9" at bounding box center [603, 410] width 1 height 11
radio input "true"
click at [221, 582] on icon "8" at bounding box center [186, 547] width 147 height 147
click at [603, 416] on input "a. 8" at bounding box center [603, 410] width 1 height 11
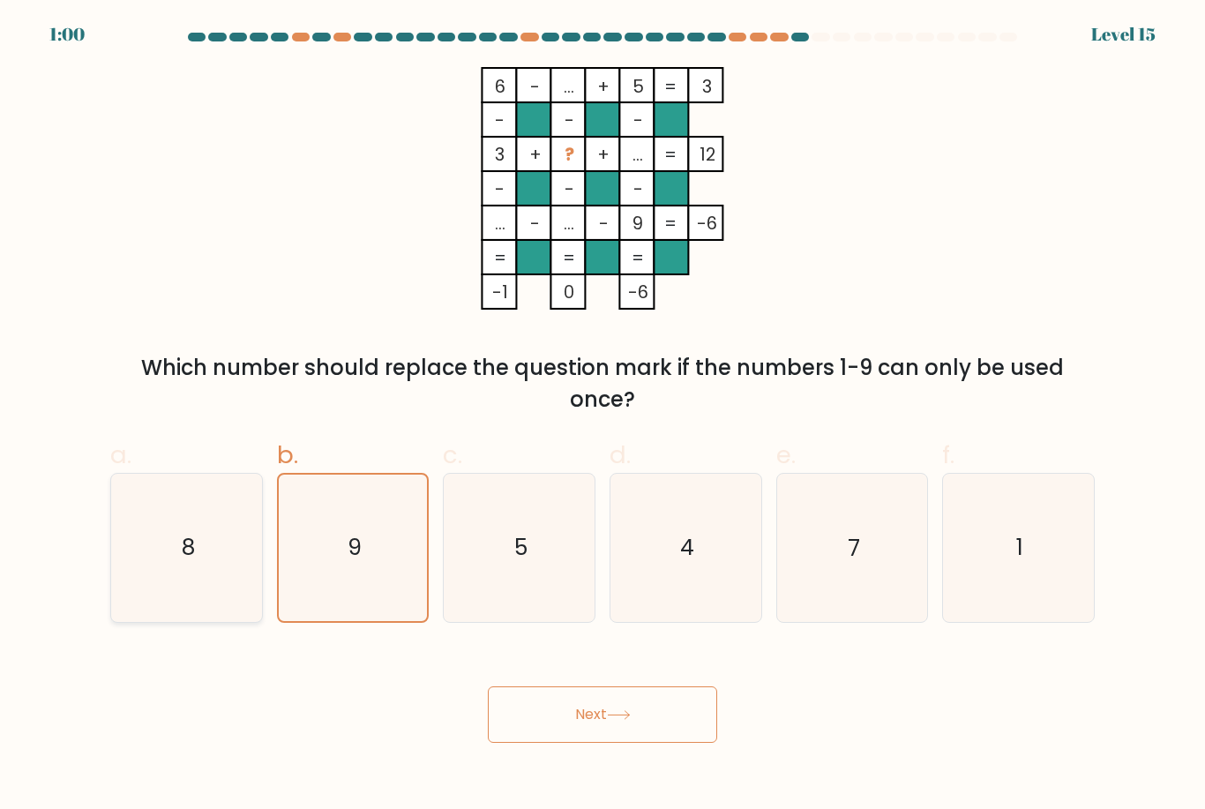
radio input "true"
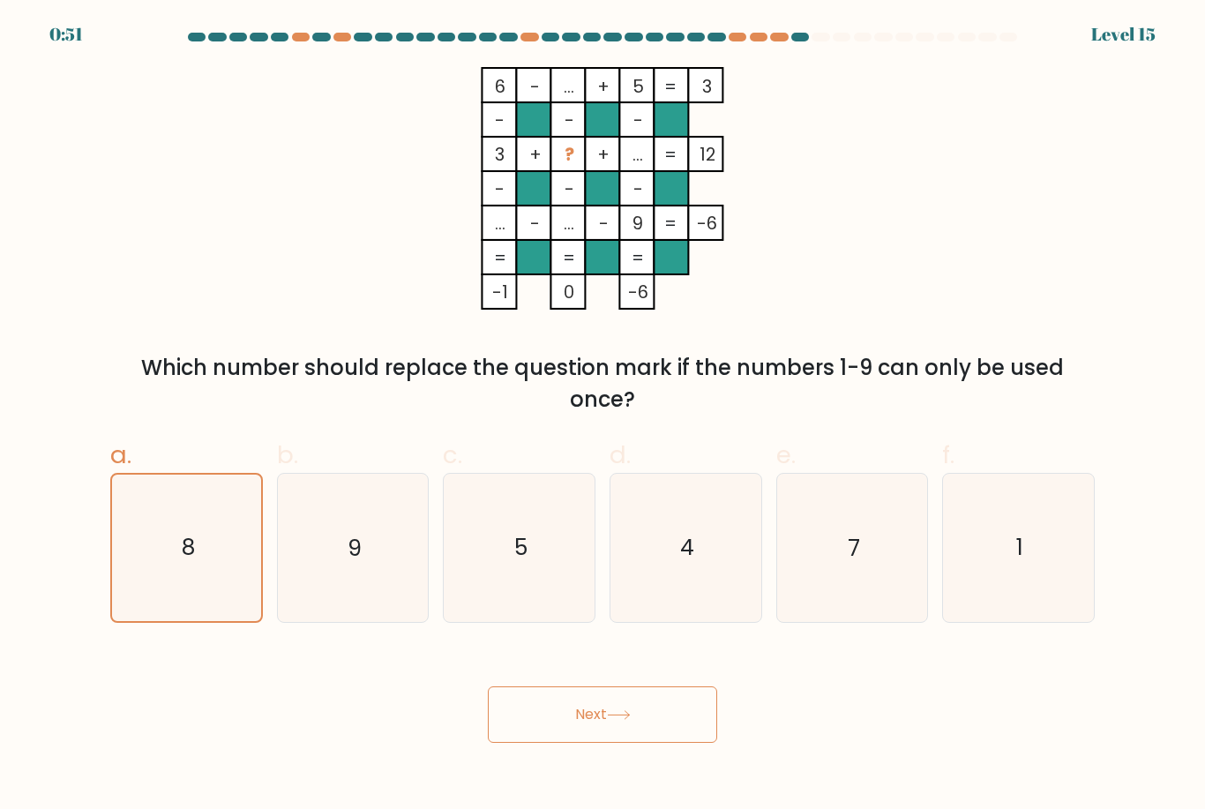
click at [616, 720] on icon at bounding box center [619, 715] width 24 height 10
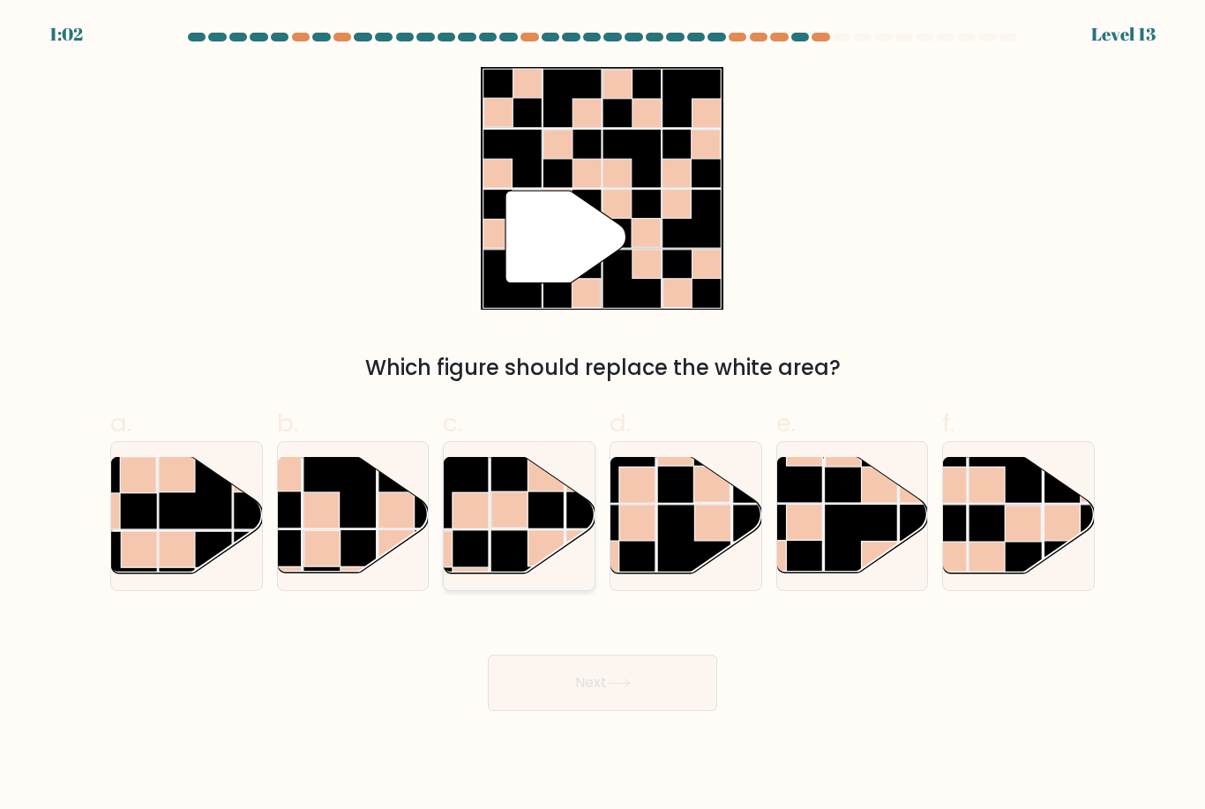
click at [550, 549] on rect at bounding box center [546, 548] width 36 height 36
click at [603, 416] on input "c." at bounding box center [603, 410] width 1 height 11
radio input "true"
click at [611, 688] on icon at bounding box center [619, 683] width 24 height 10
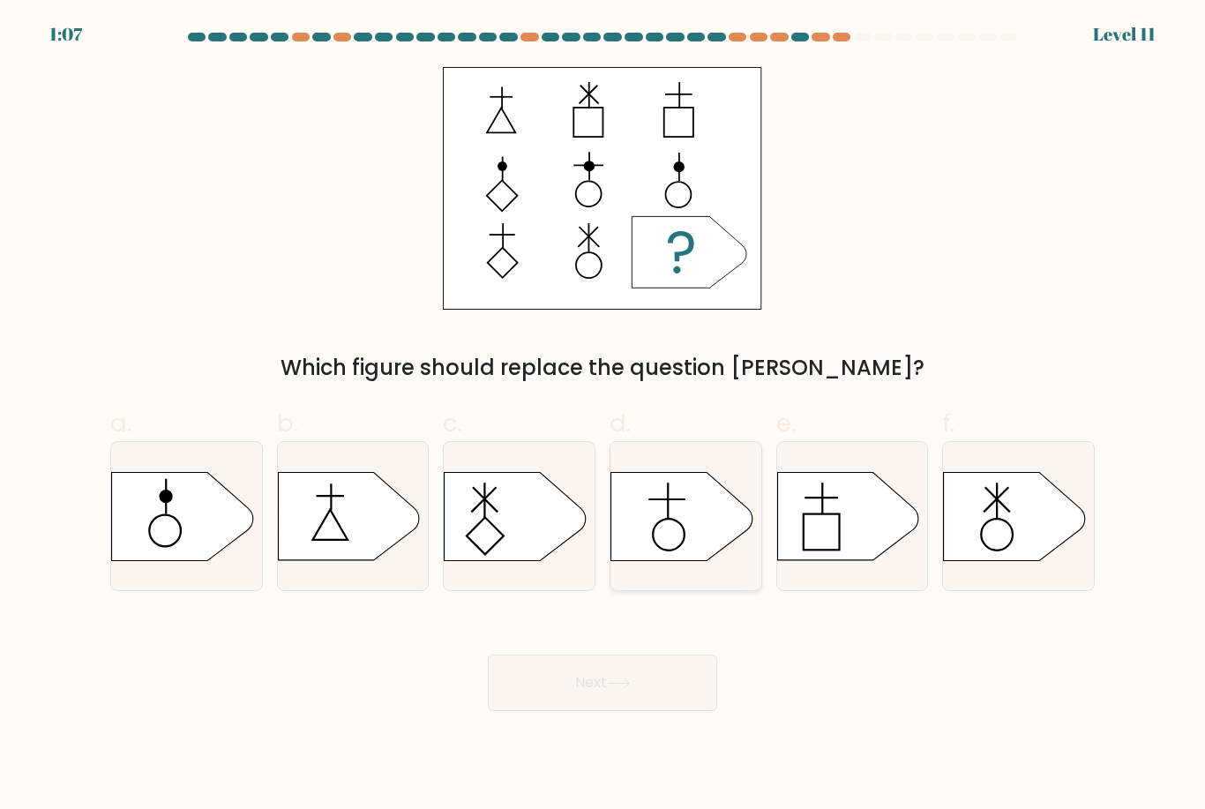
click at [681, 528] on icon at bounding box center [681, 516] width 141 height 88
click at [603, 416] on input "d." at bounding box center [603, 410] width 1 height 11
radio input "true"
click at [659, 700] on button "Next" at bounding box center [602, 683] width 229 height 56
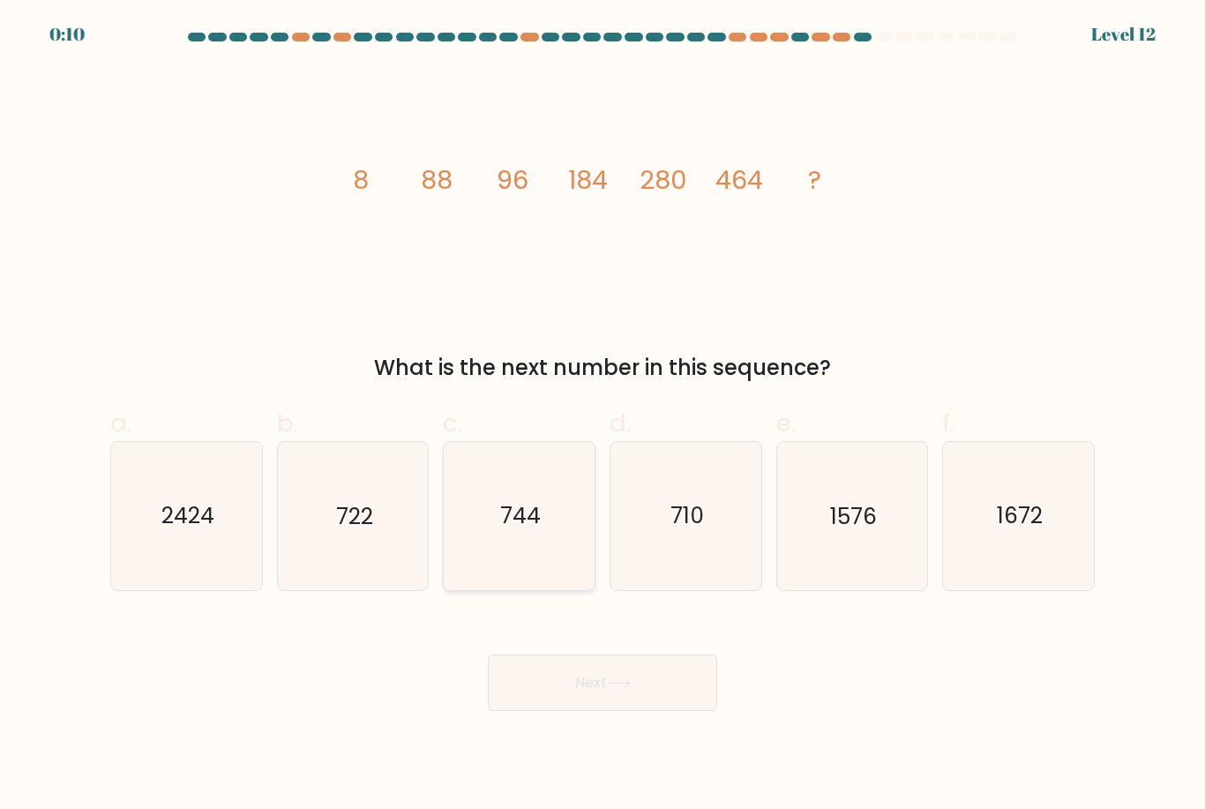
click at [528, 532] on text "744" at bounding box center [520, 516] width 41 height 31
click at [603, 416] on input "c. 744" at bounding box center [603, 410] width 1 height 11
radio input "true"
click at [560, 708] on button "Next" at bounding box center [602, 683] width 229 height 56
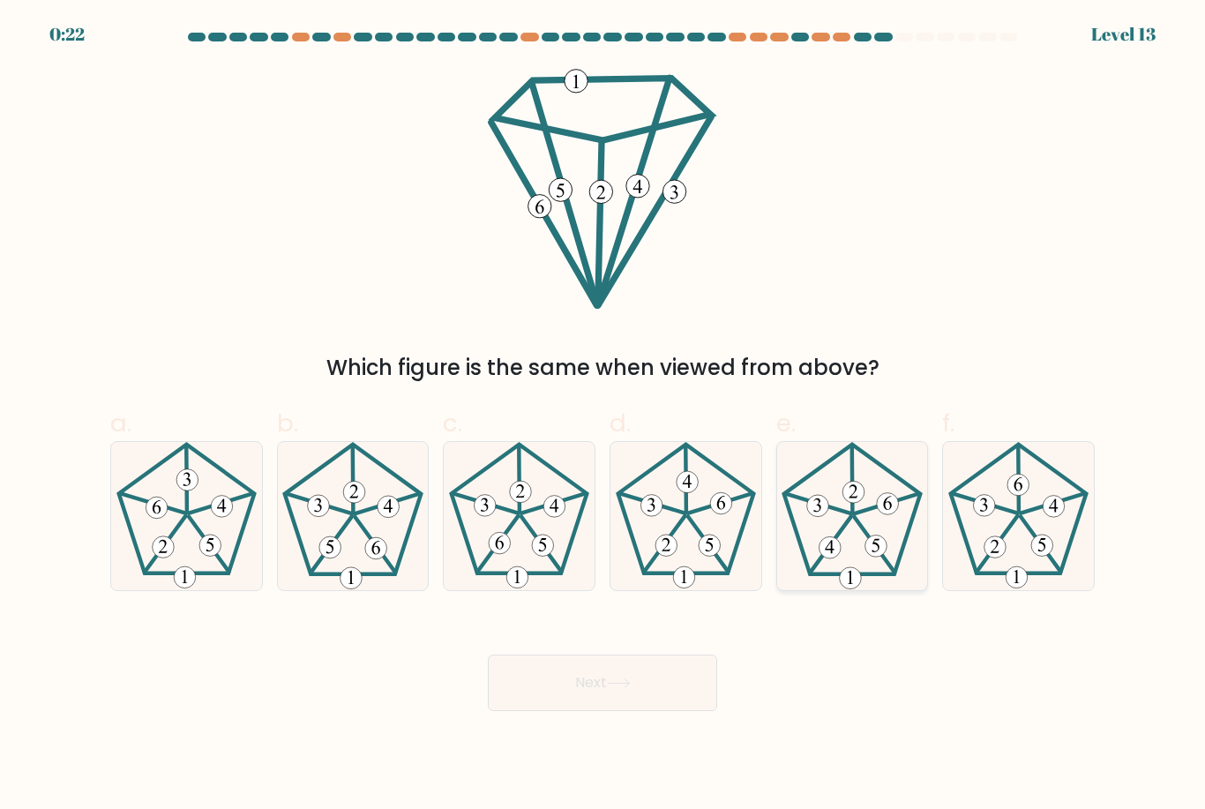
click at [844, 566] on icon at bounding box center [851, 515] width 147 height 147
click at [603, 416] on input "e." at bounding box center [603, 410] width 1 height 11
radio input "true"
click at [670, 696] on button "Next" at bounding box center [602, 683] width 229 height 56
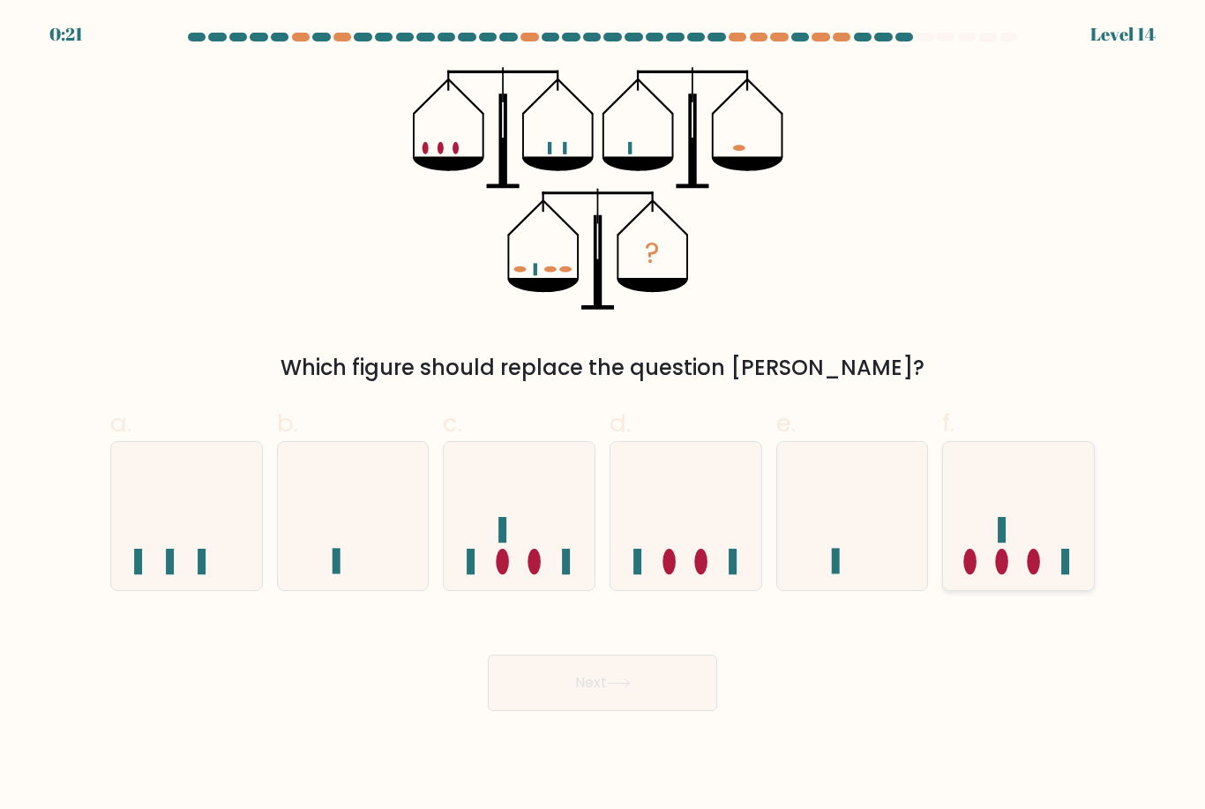
click at [1019, 510] on icon at bounding box center [1018, 515] width 151 height 124
click at [603, 416] on input "f." at bounding box center [603, 410] width 1 height 11
radio input "true"
click at [693, 679] on button "Next" at bounding box center [602, 683] width 229 height 56
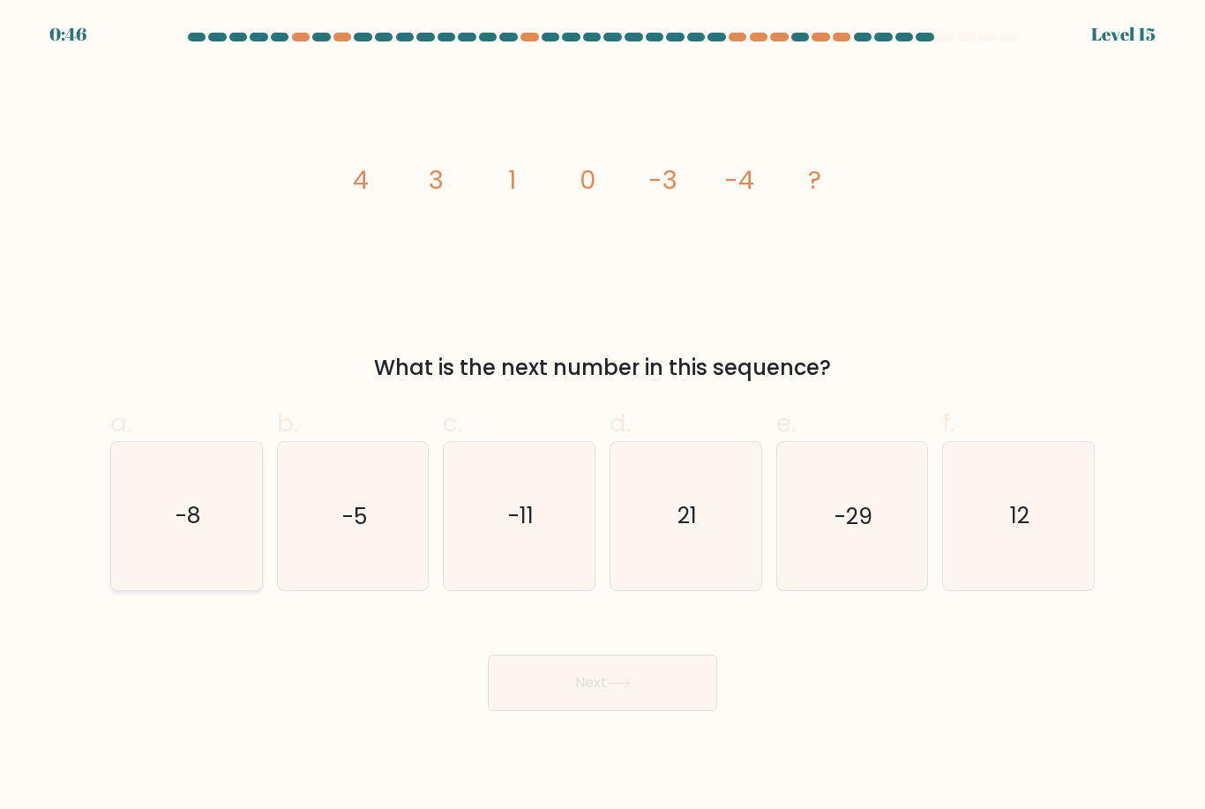
click at [207, 551] on icon "-8" at bounding box center [186, 515] width 147 height 147
click at [603, 416] on input "a. -8" at bounding box center [603, 410] width 1 height 11
radio input "true"
click at [551, 699] on button "Next" at bounding box center [602, 683] width 229 height 56
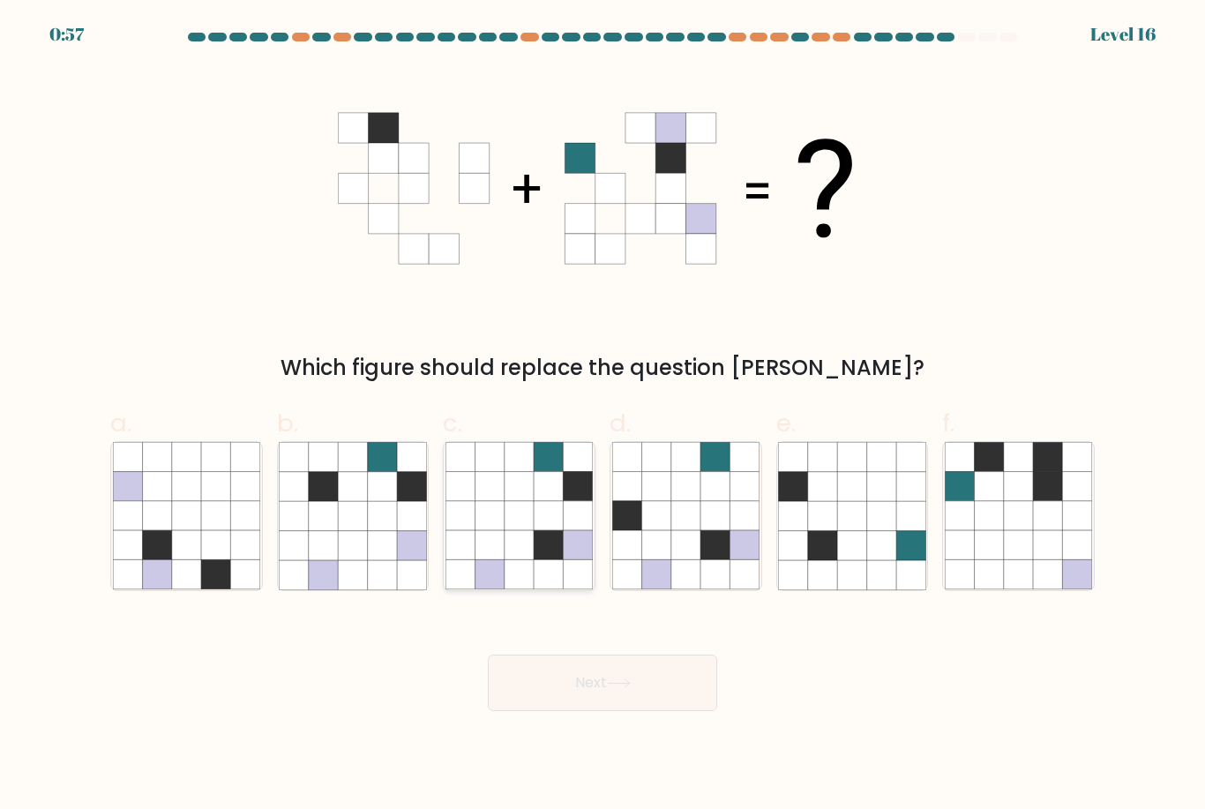
click at [545, 587] on icon at bounding box center [548, 574] width 29 height 29
click at [603, 416] on input "c." at bounding box center [603, 410] width 1 height 11
radio input "true"
click at [596, 711] on button "Next" at bounding box center [602, 683] width 229 height 56
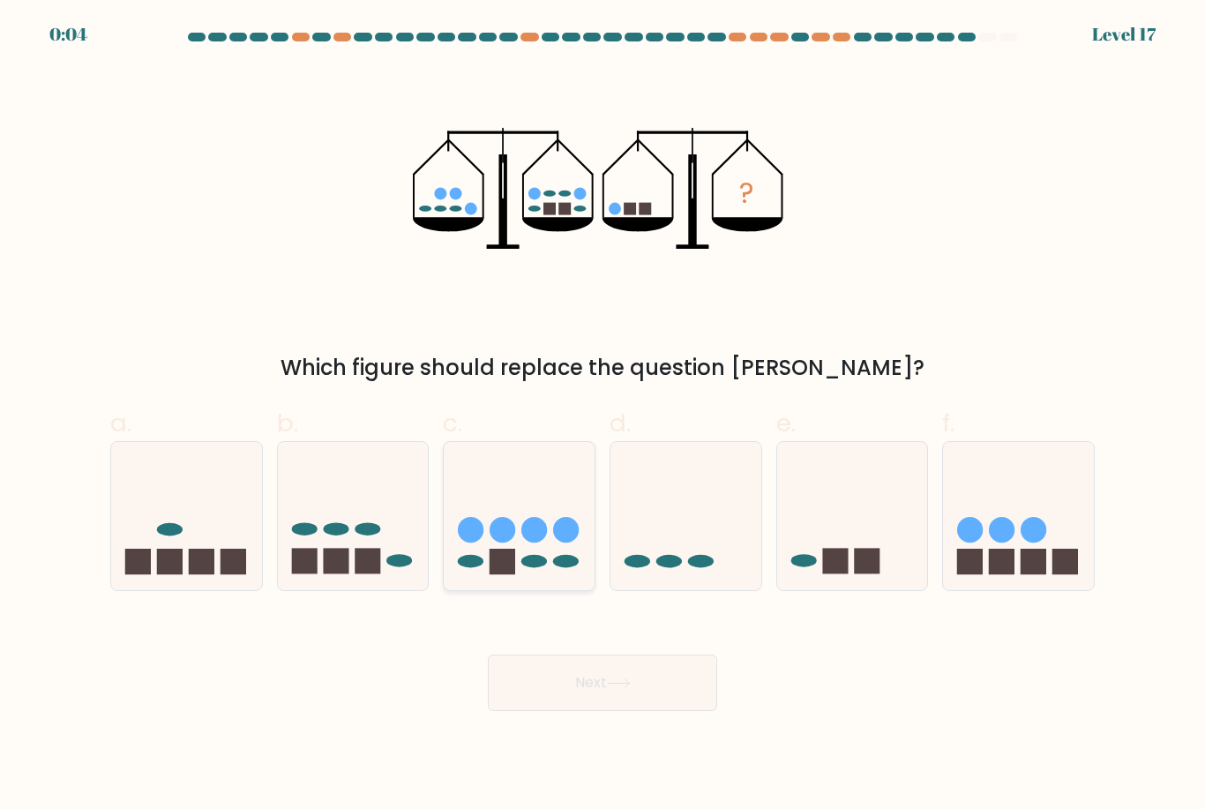
click at [555, 543] on circle at bounding box center [566, 530] width 26 height 26
click at [603, 416] on input "c." at bounding box center [603, 410] width 1 height 11
radio input "true"
click at [618, 705] on button "Next" at bounding box center [602, 683] width 229 height 56
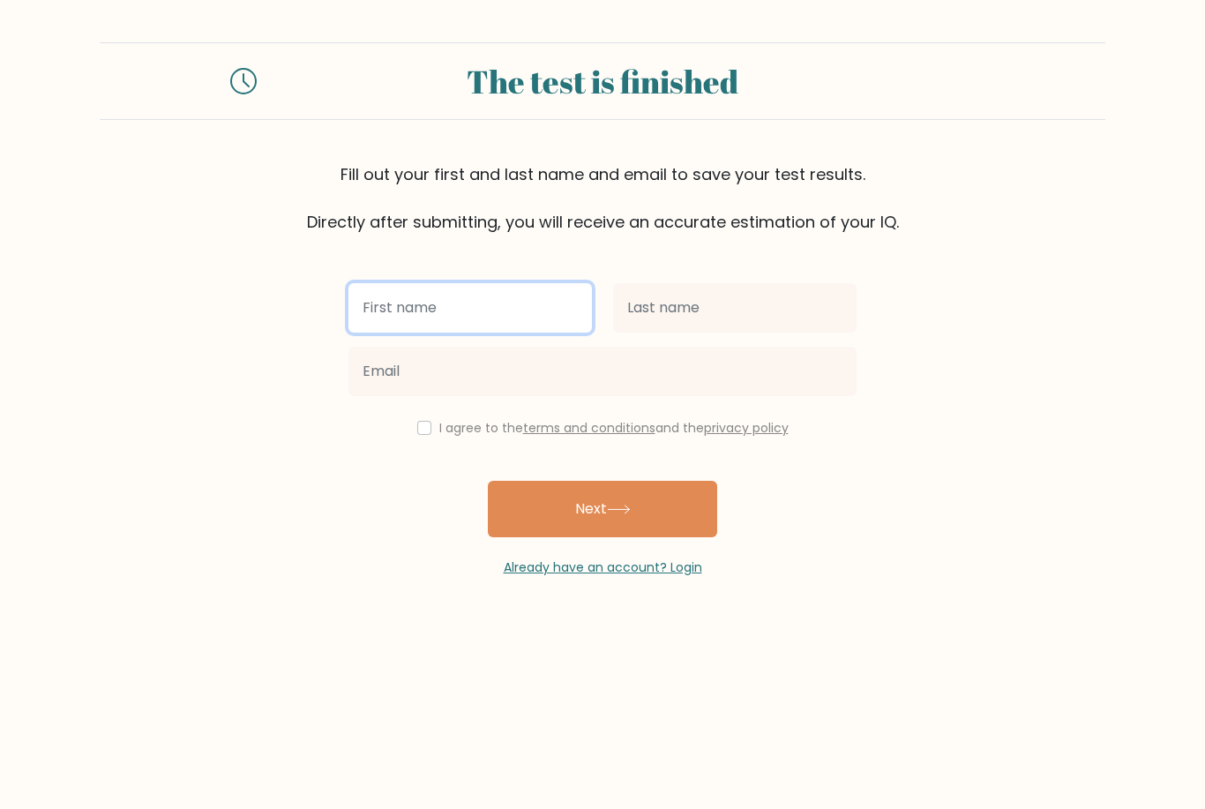
type input "Jack"
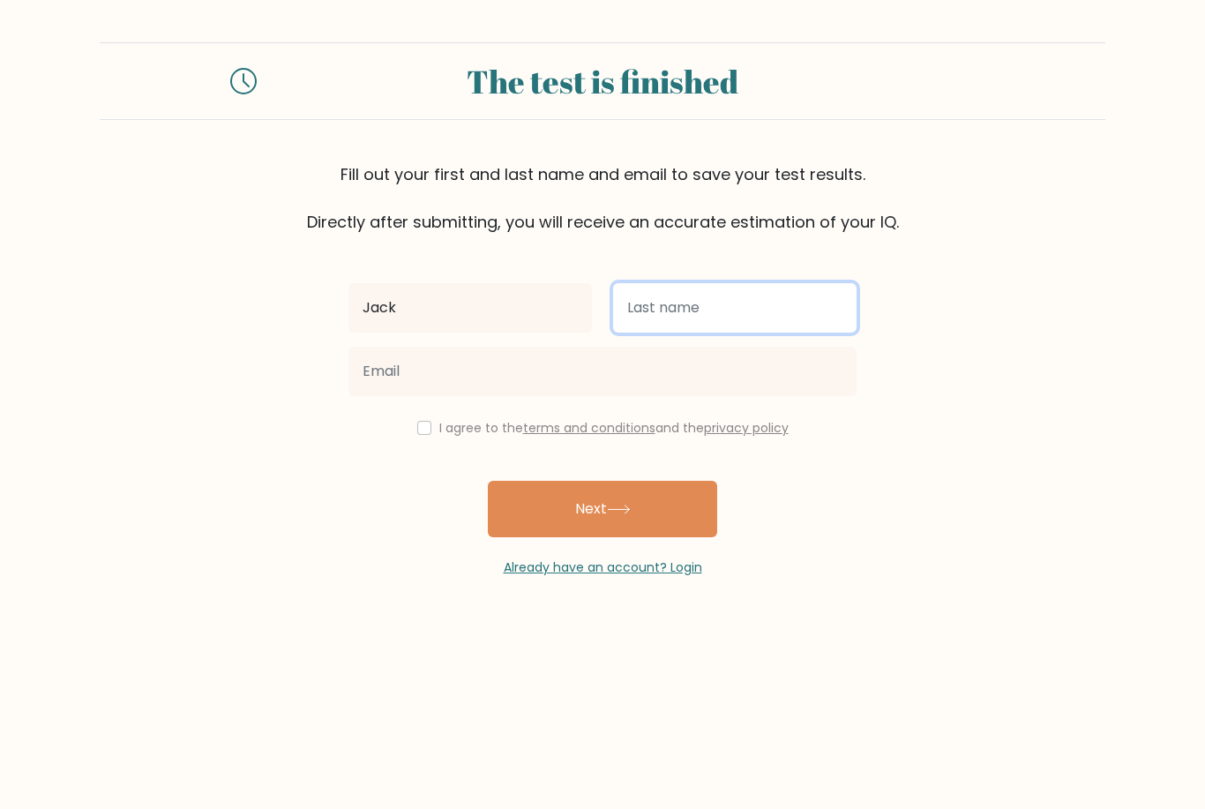
type input "[PERSON_NAME]"
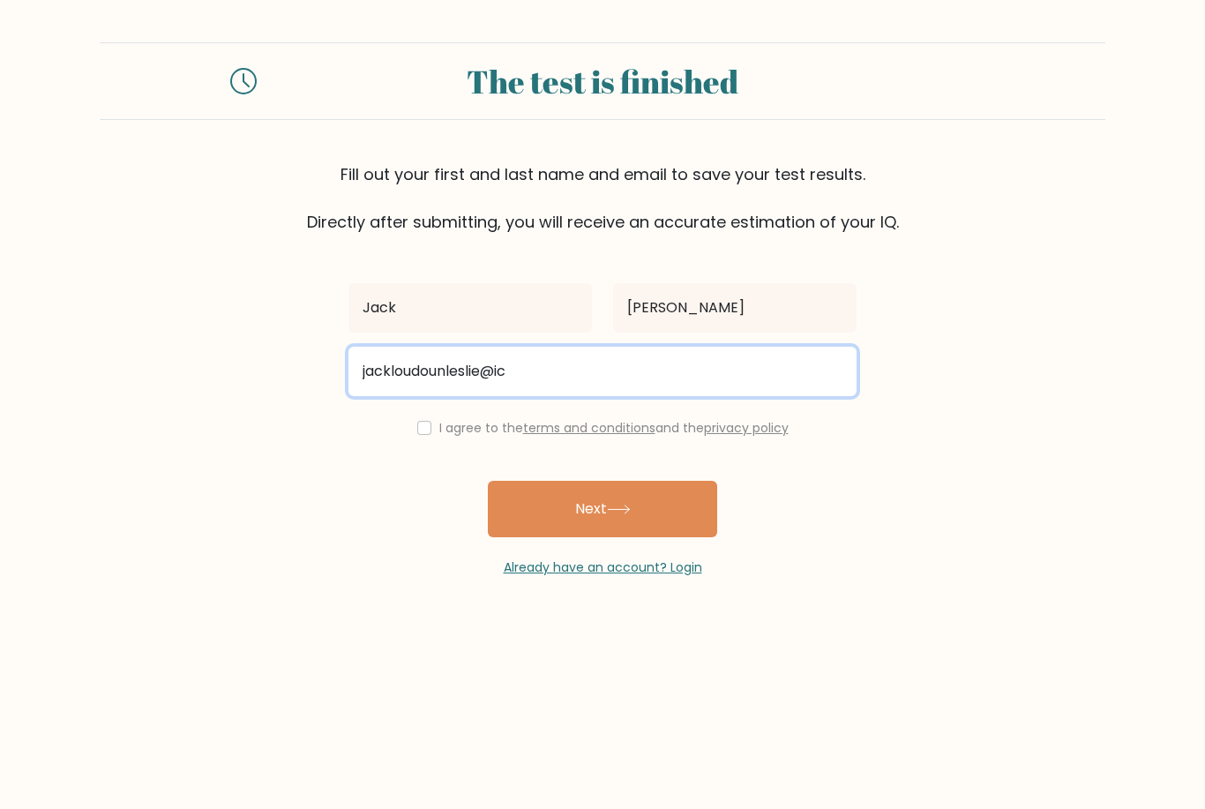
type input "jackloudounleslie@icloud.com"
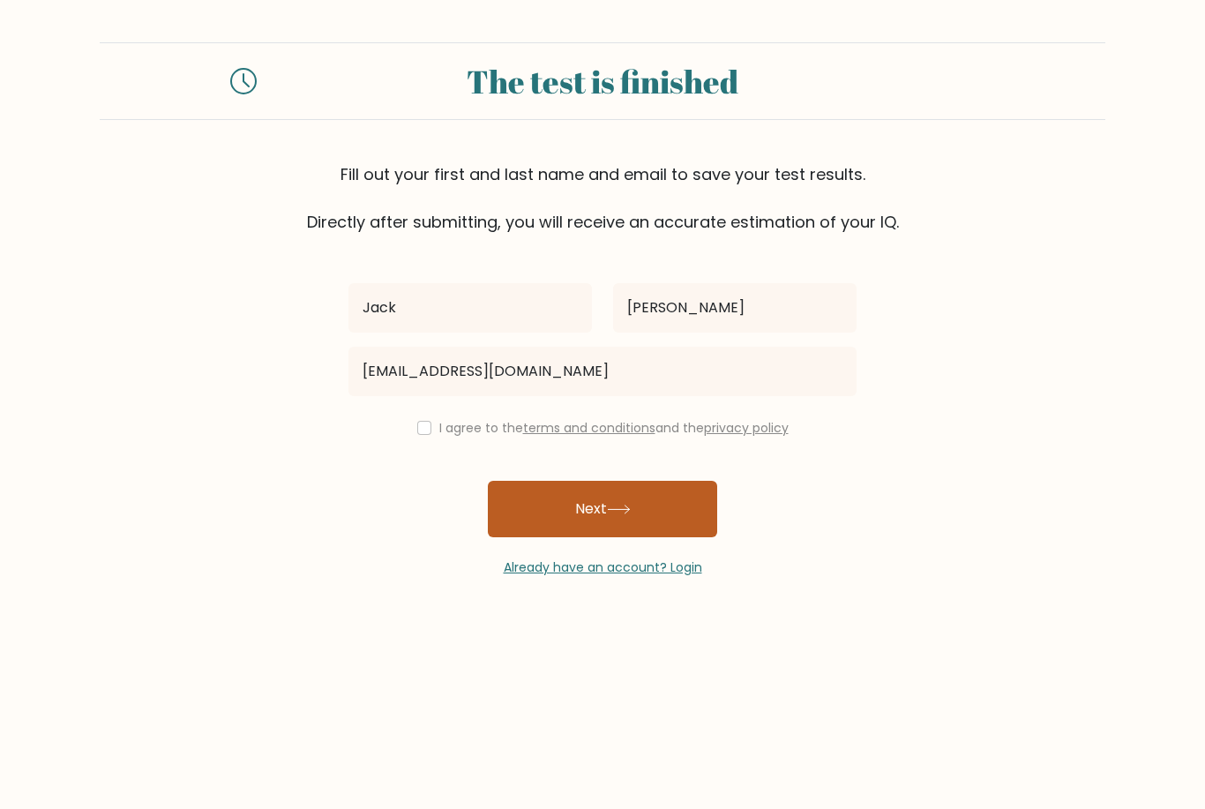
click at [650, 518] on button "Next" at bounding box center [602, 509] width 229 height 56
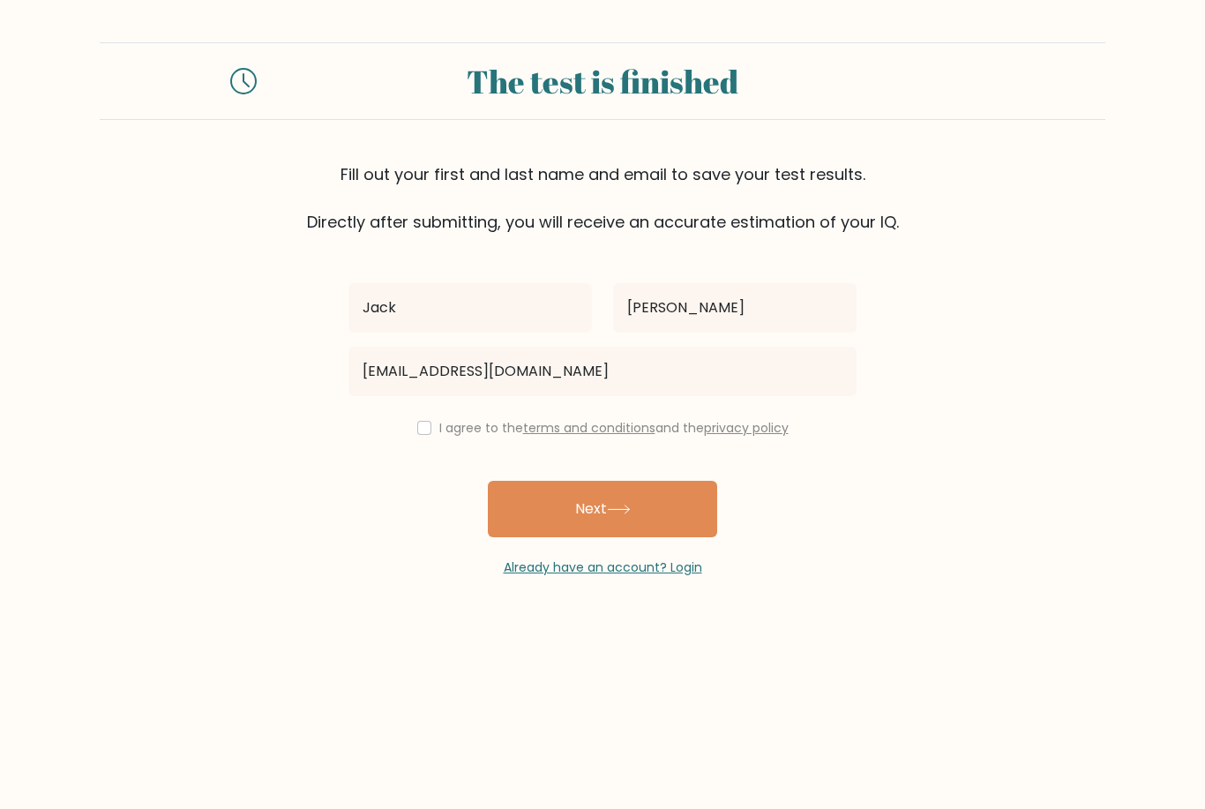
click at [424, 427] on input "checkbox" at bounding box center [424, 428] width 14 height 14
checkbox input "true"
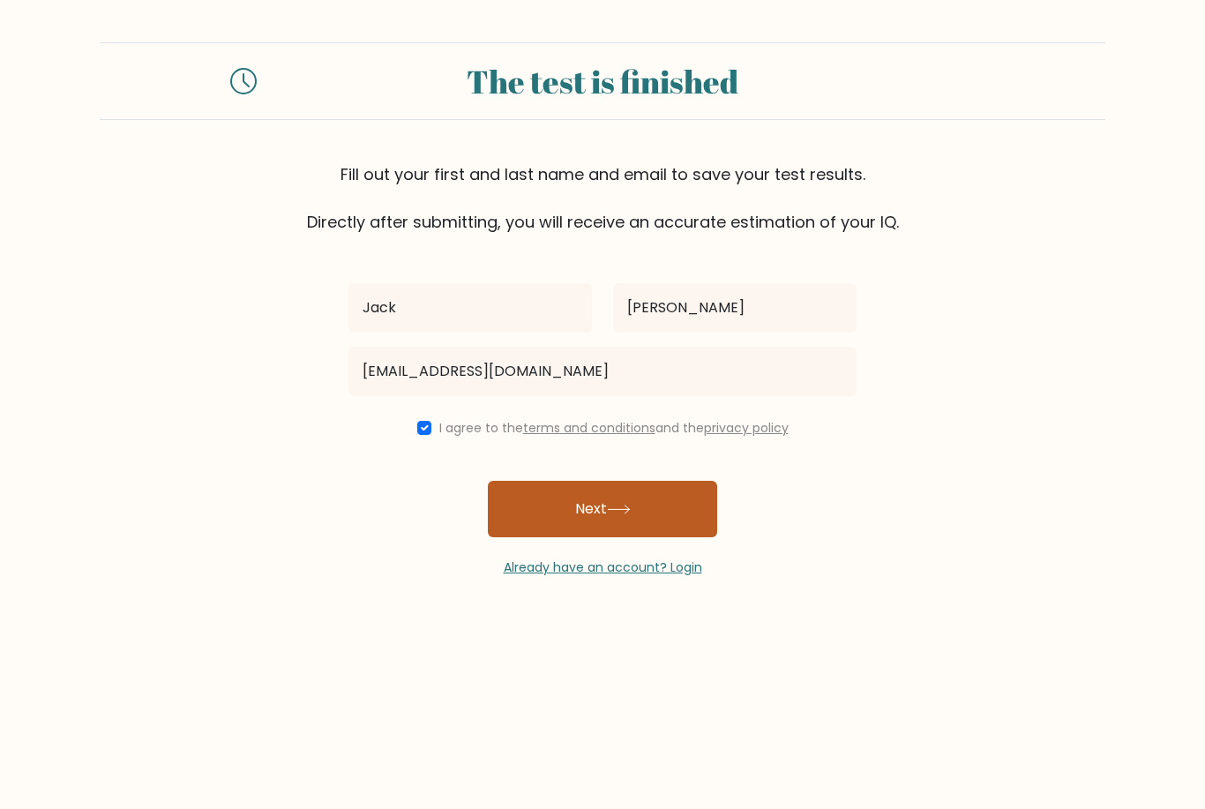
click at [566, 521] on button "Next" at bounding box center [602, 509] width 229 height 56
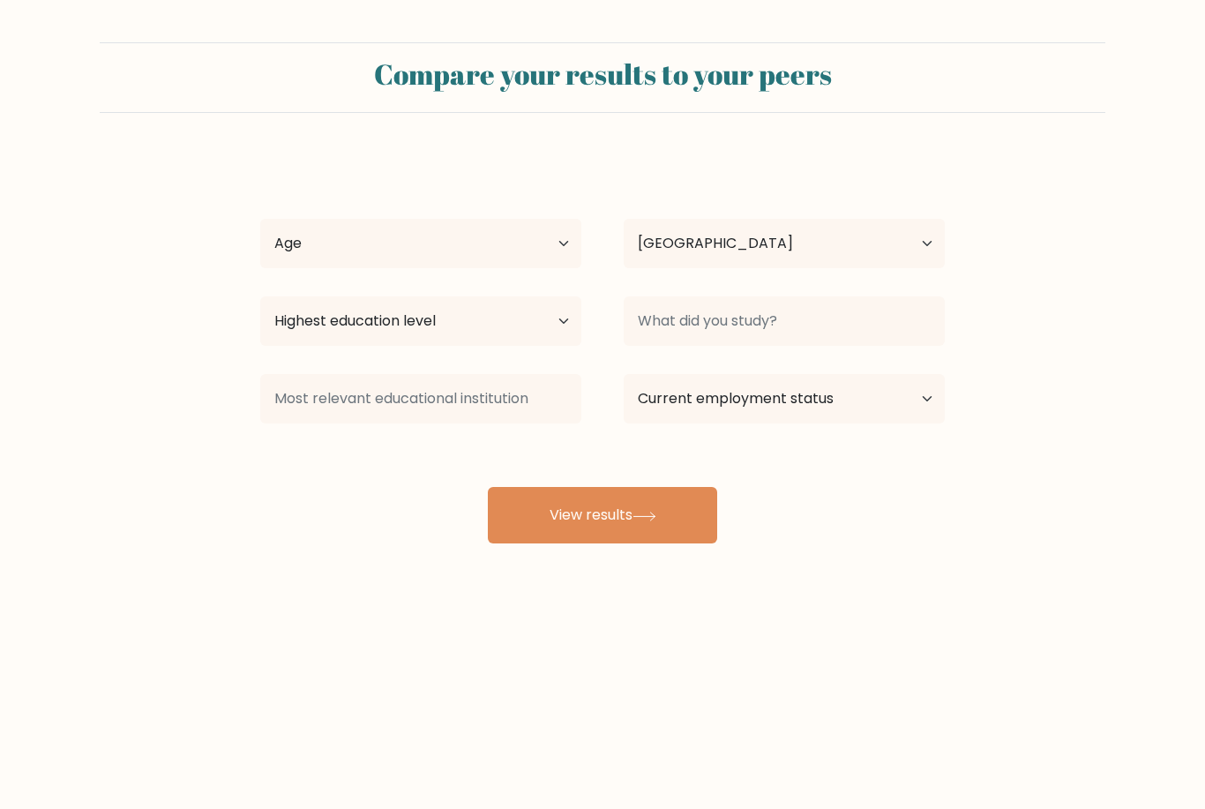
select select "GB"
click at [521, 260] on select "Age Under [DEMOGRAPHIC_DATA] [DEMOGRAPHIC_DATA] [DEMOGRAPHIC_DATA] [DEMOGRAPHIC…" at bounding box center [420, 243] width 321 height 49
select select "18_24"
click at [749, 254] on select "Country [GEOGRAPHIC_DATA] [GEOGRAPHIC_DATA] [GEOGRAPHIC_DATA] [US_STATE] [GEOGR…" at bounding box center [784, 243] width 321 height 49
click at [510, 341] on select "Highest education level No schooling Primary Lower Secondary Upper Secondary Oc…" at bounding box center [420, 320] width 321 height 49
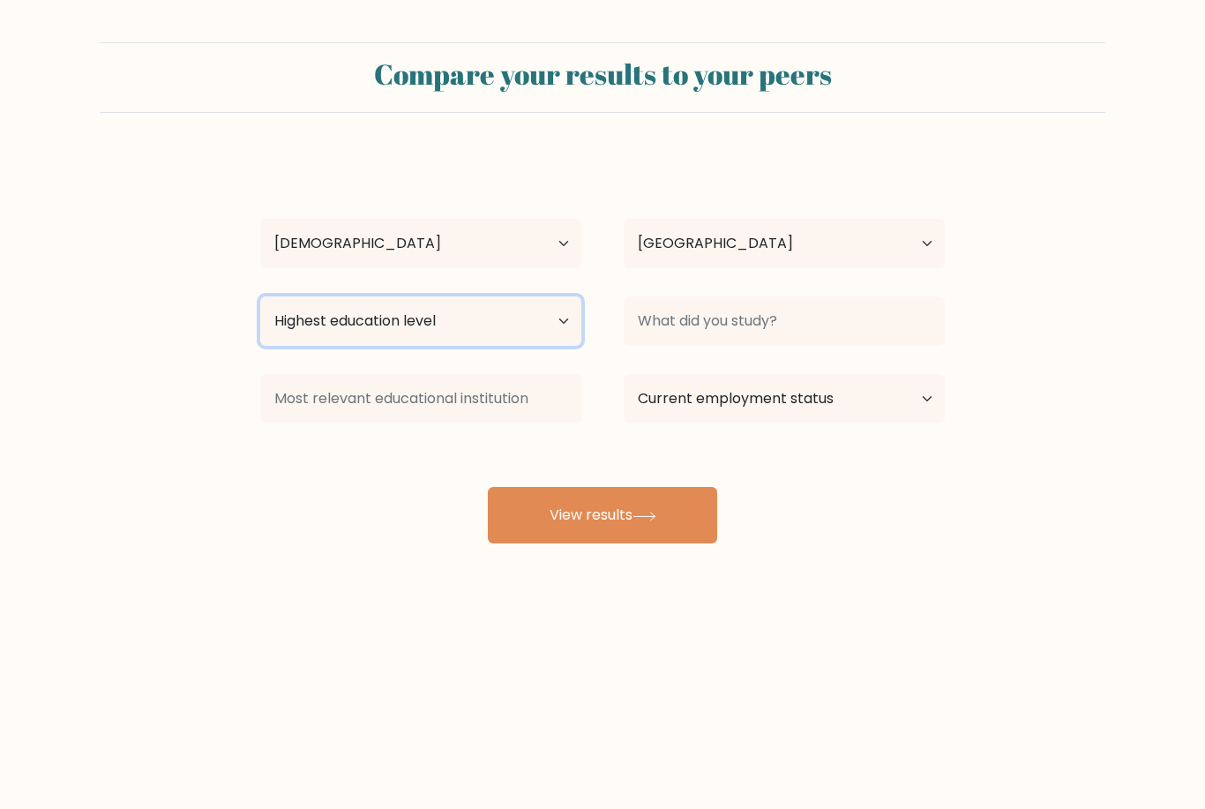
select select "upper_secondary"
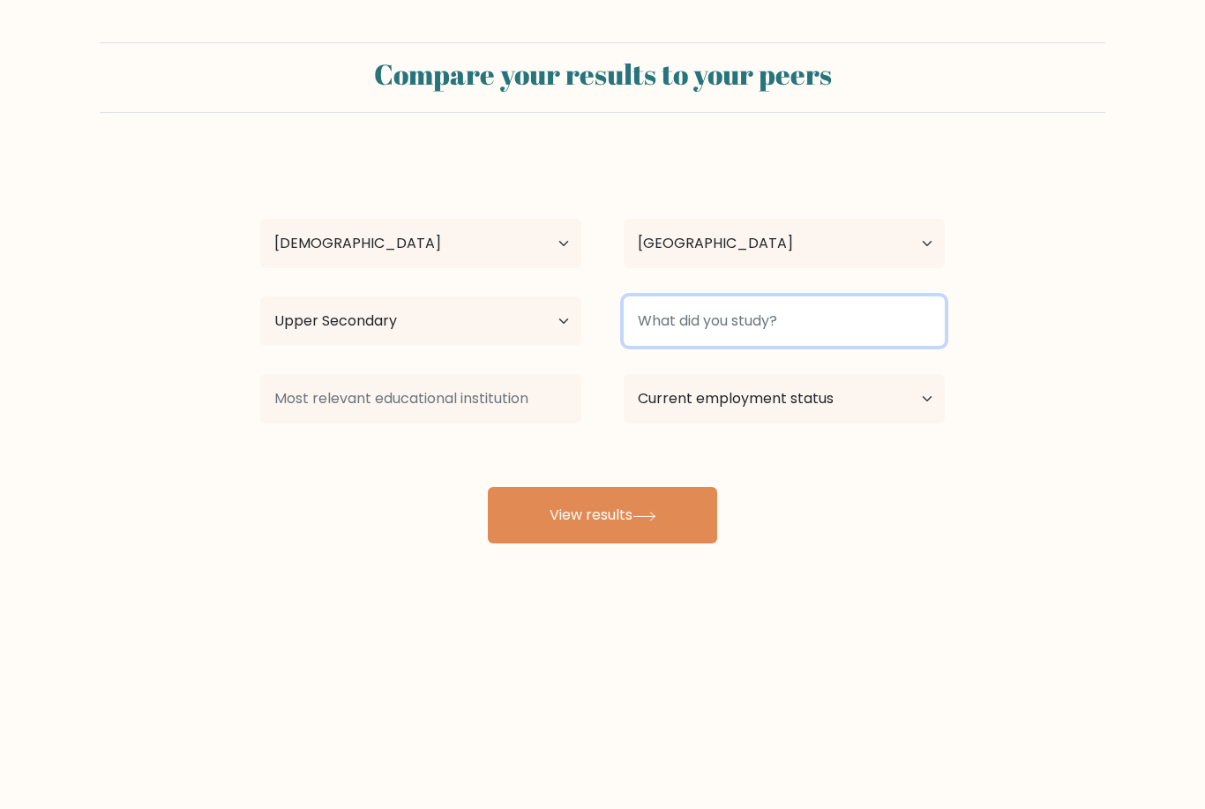
click at [772, 338] on input at bounding box center [784, 320] width 321 height 49
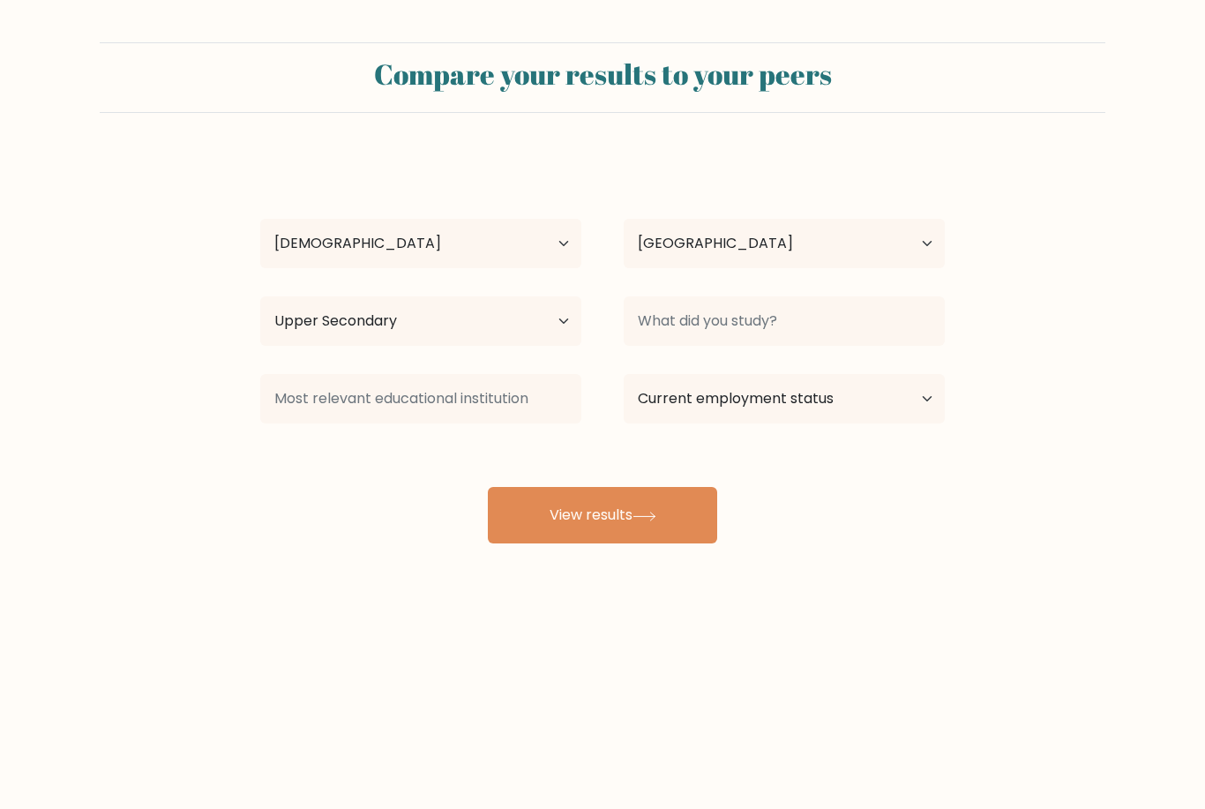
click at [1018, 335] on form "Compare your results to your peers [PERSON_NAME] Age Under [DEMOGRAPHIC_DATA] […" at bounding box center [602, 292] width 1205 height 501
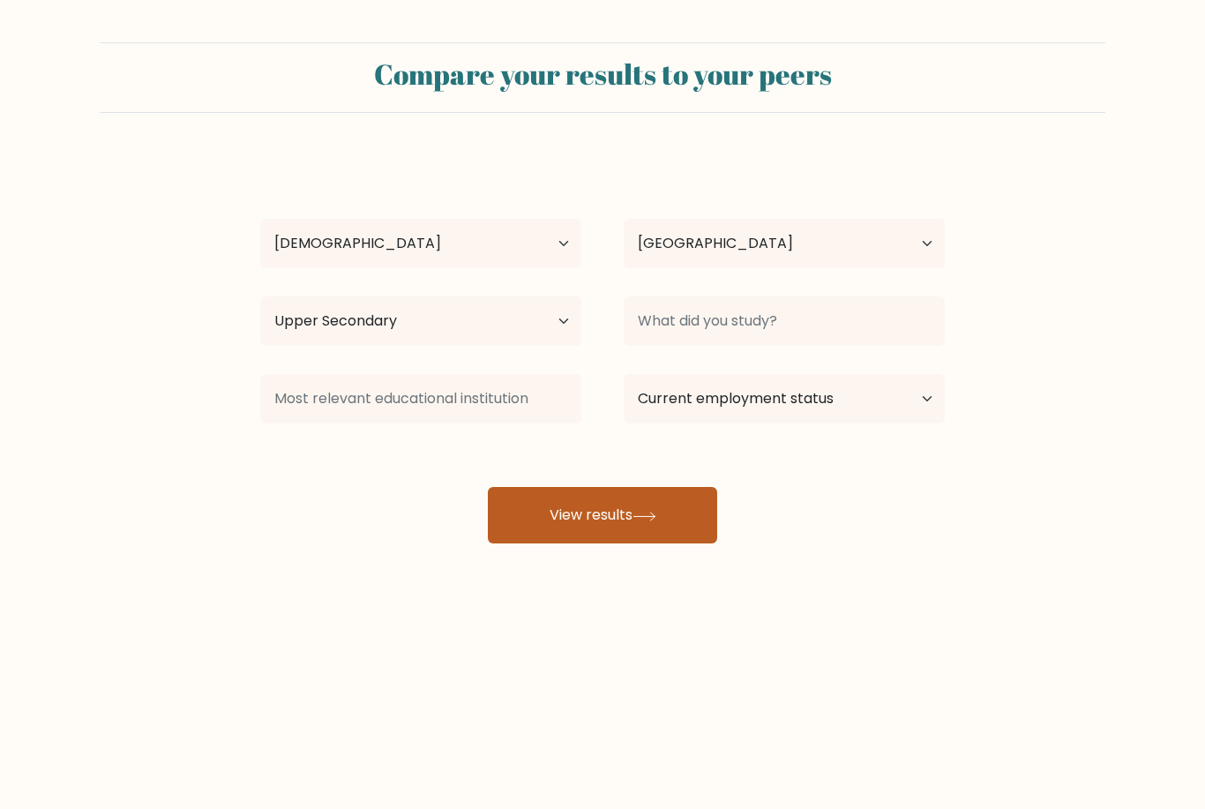
click at [672, 516] on button "View results" at bounding box center [602, 515] width 229 height 56
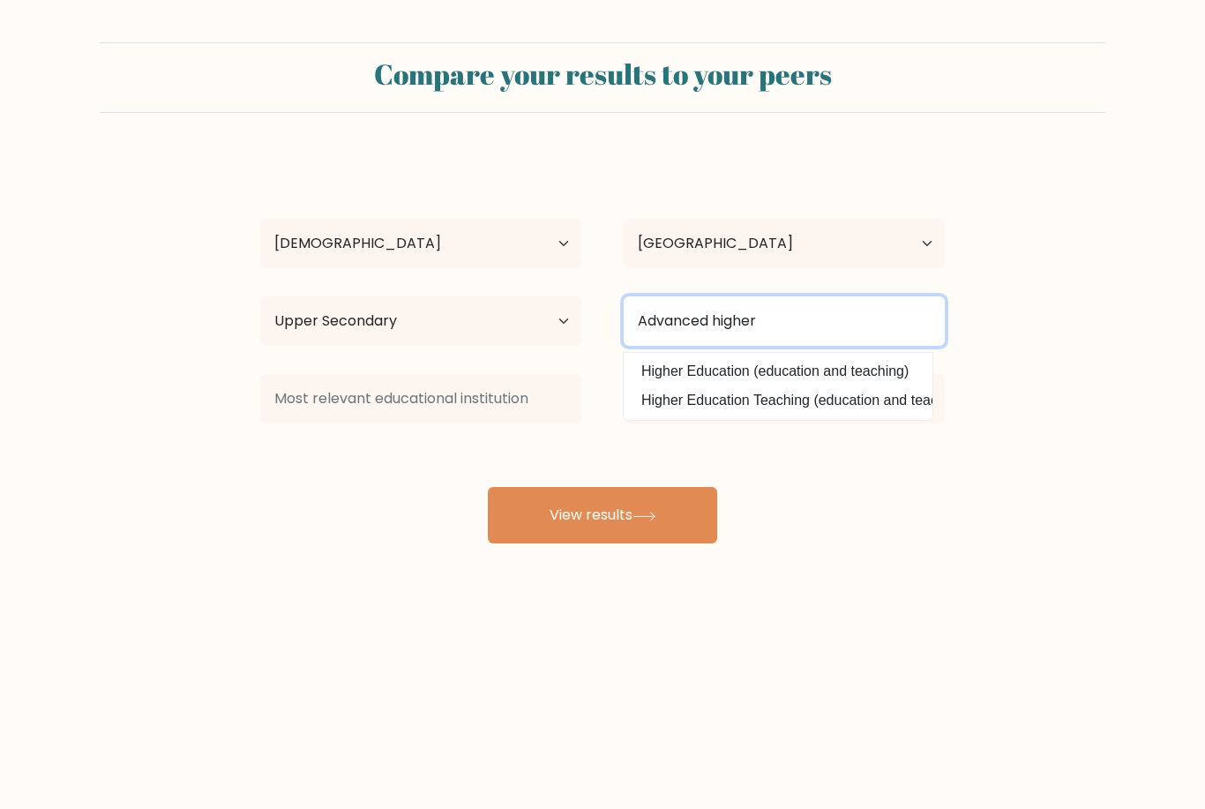
type input "Advanced higher"
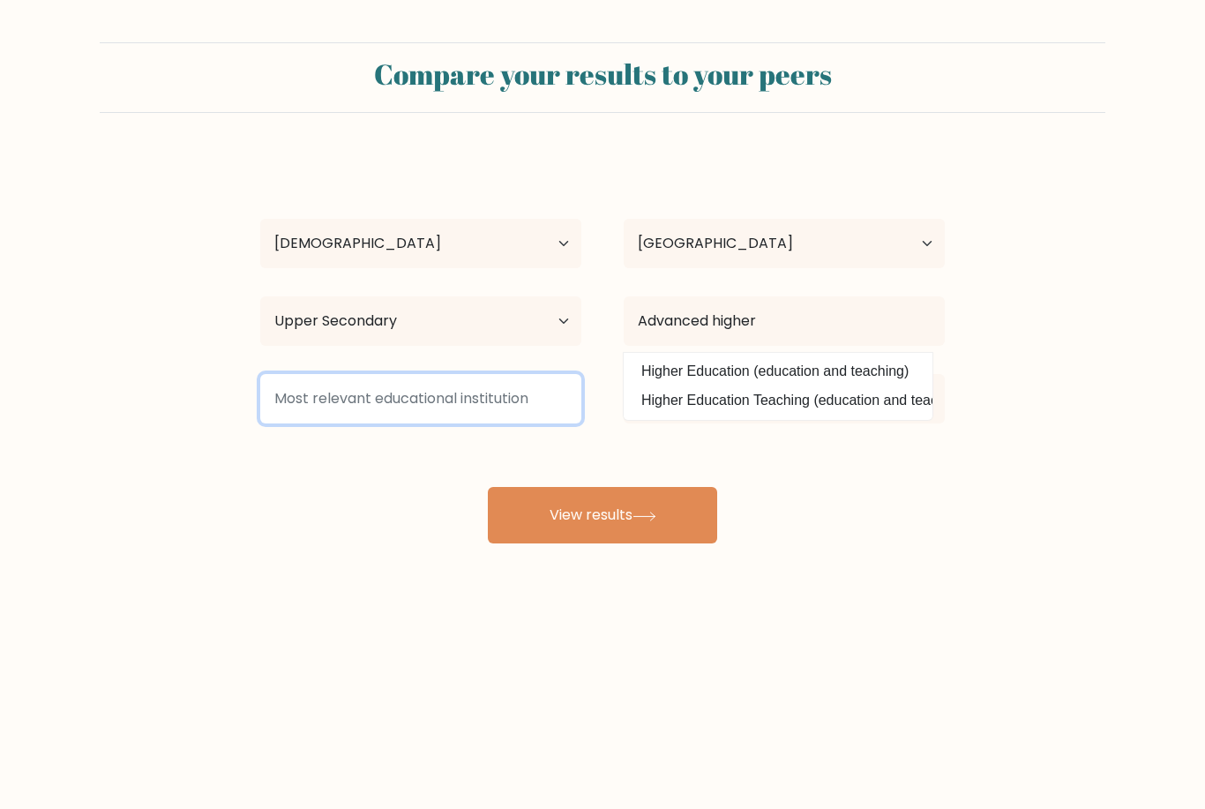
click at [480, 421] on input at bounding box center [420, 398] width 321 height 49
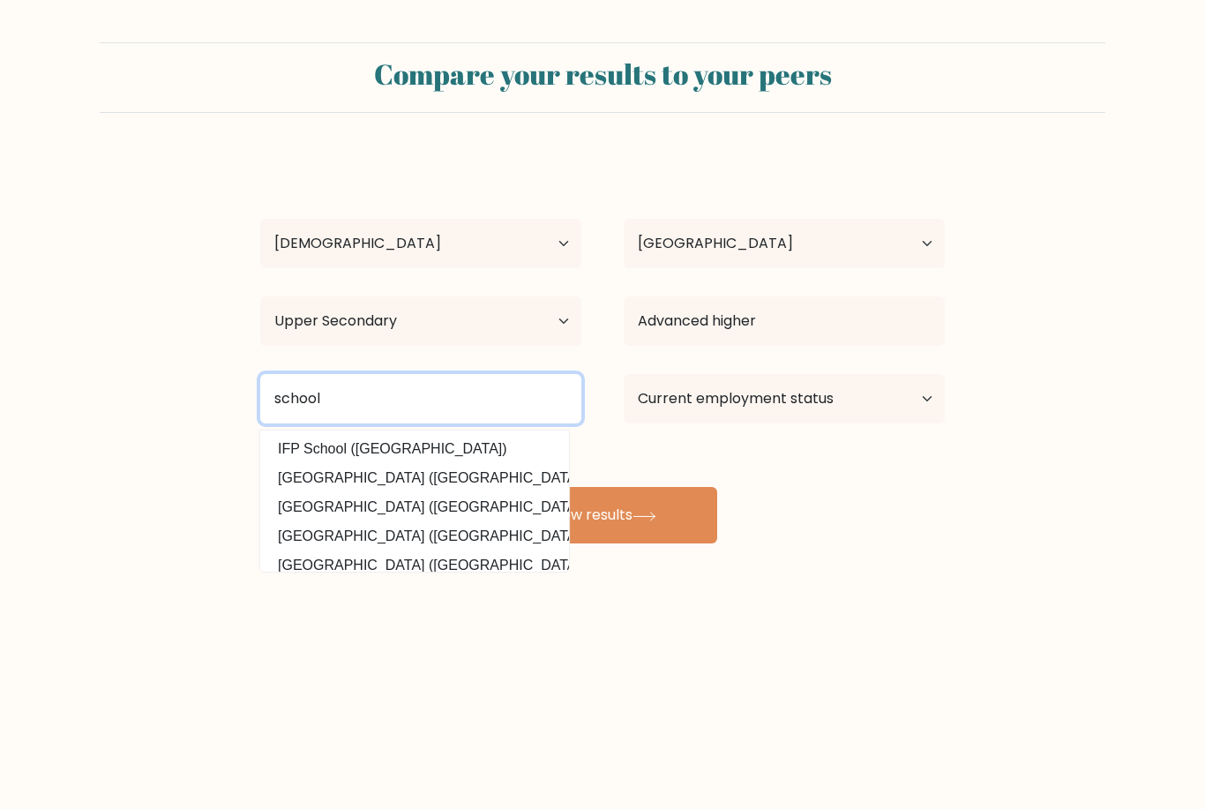
type input "school"
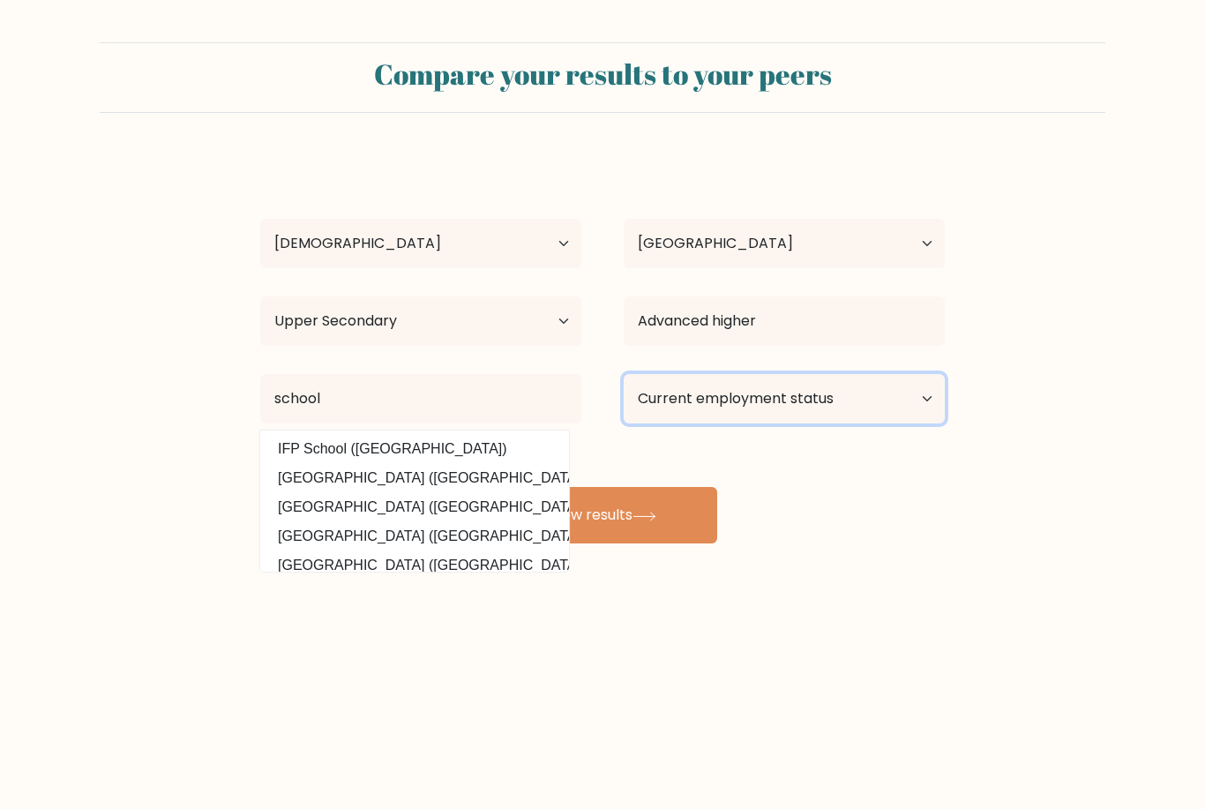
click at [800, 421] on select "Current employment status Employed Student Retired Other / prefer not to answer" at bounding box center [784, 398] width 321 height 49
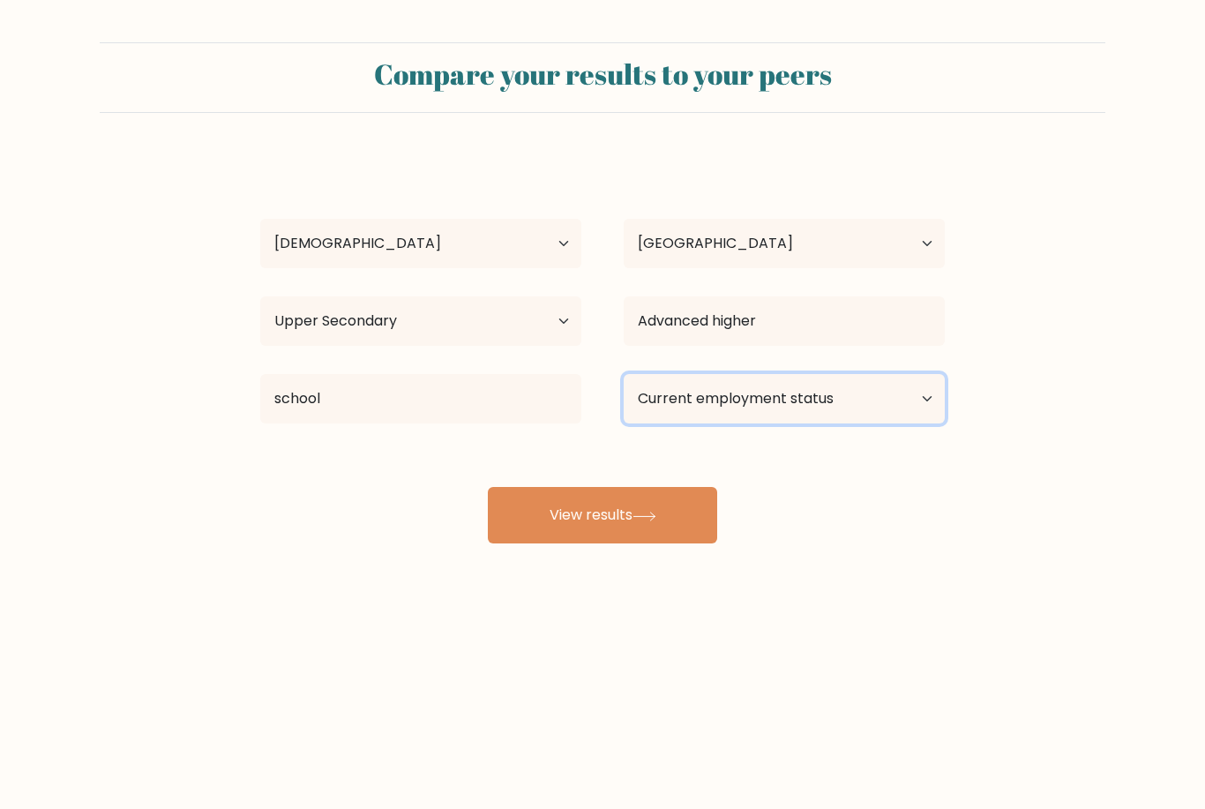
select select "student"
click at [655, 546] on div "Compare your results to your peers [PERSON_NAME] Age Under [DEMOGRAPHIC_DATA] […" at bounding box center [602, 334] width 1205 height 669
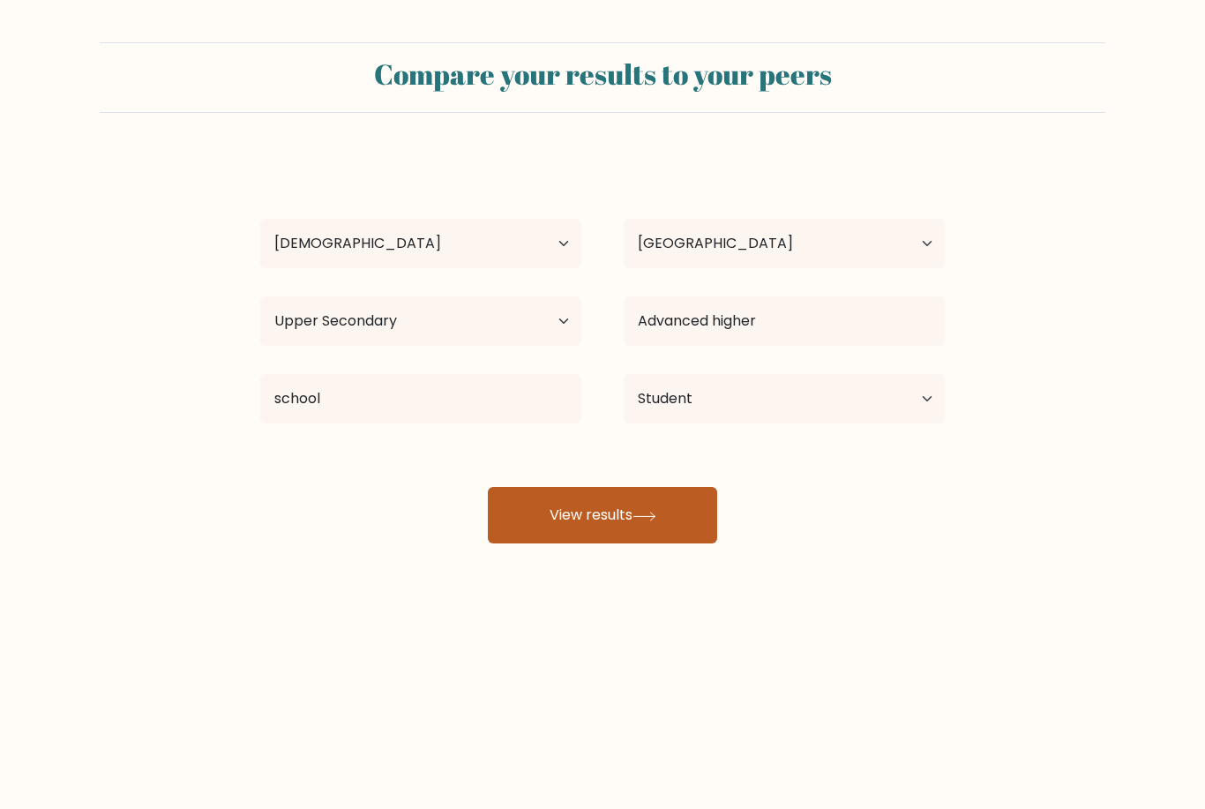
click at [654, 519] on icon at bounding box center [645, 517] width 24 height 10
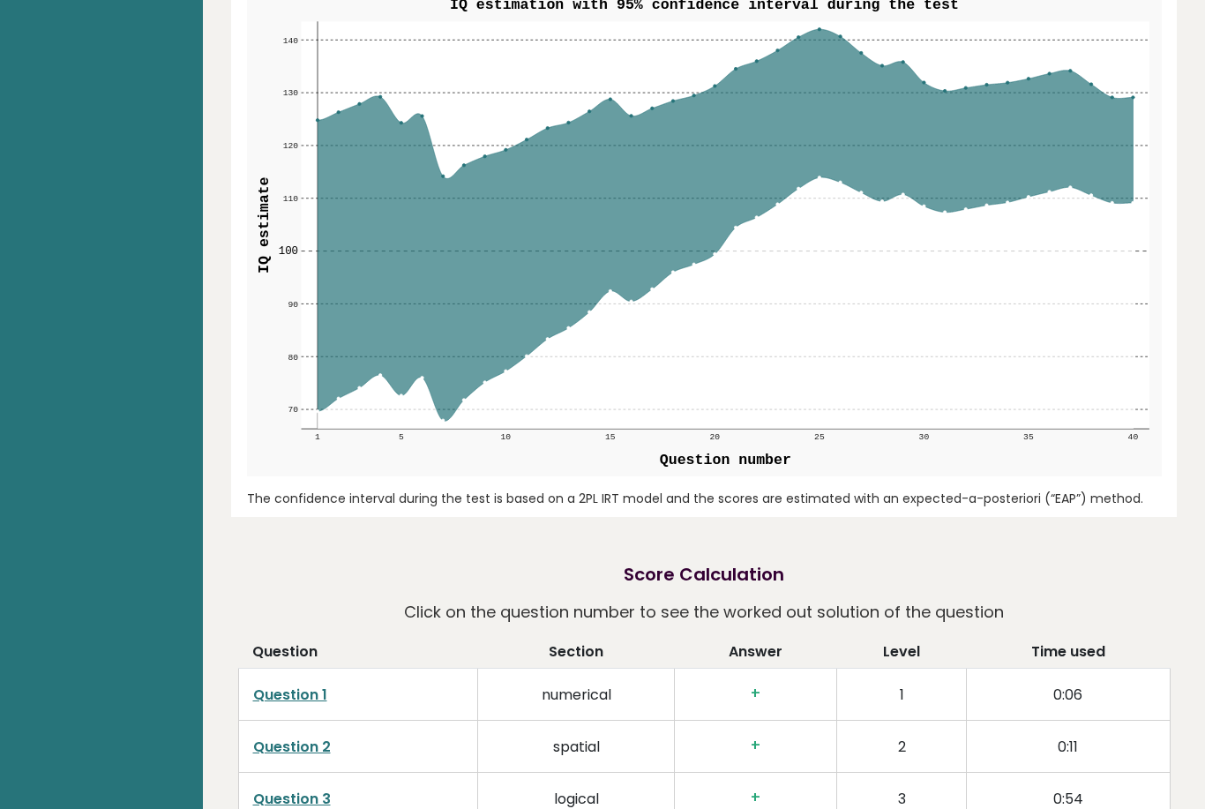
scroll to position [2100, 0]
